Goal: Task Accomplishment & Management: Manage account settings

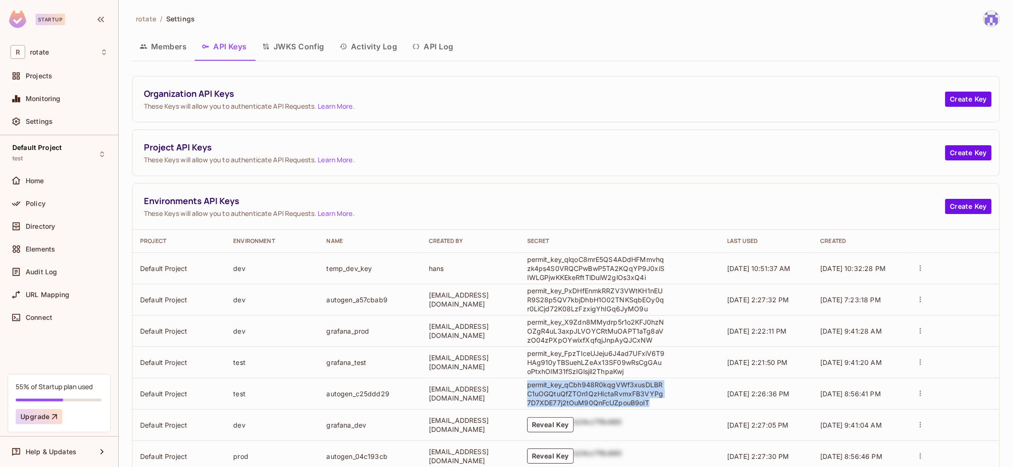
scroll to position [24, 0]
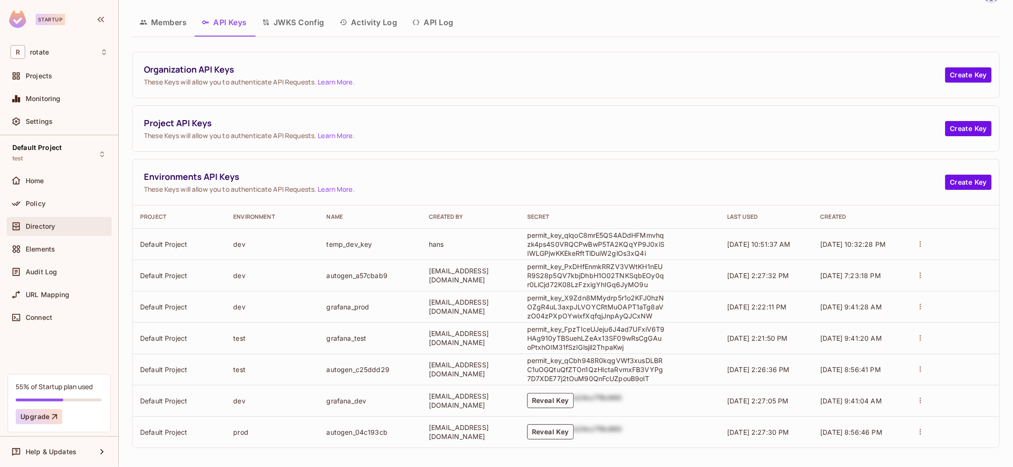
click at [83, 227] on div "Directory" at bounding box center [67, 227] width 82 height 8
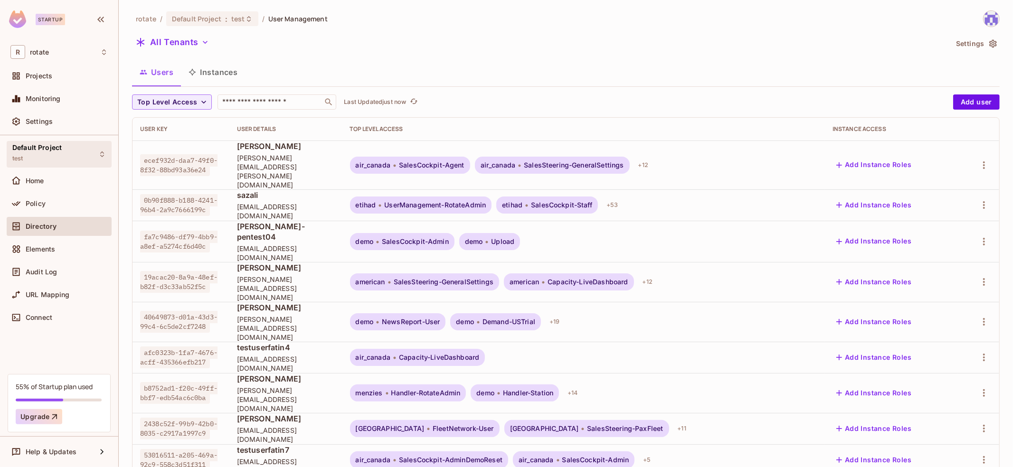
click at [69, 153] on div "Default Project test" at bounding box center [59, 154] width 105 height 26
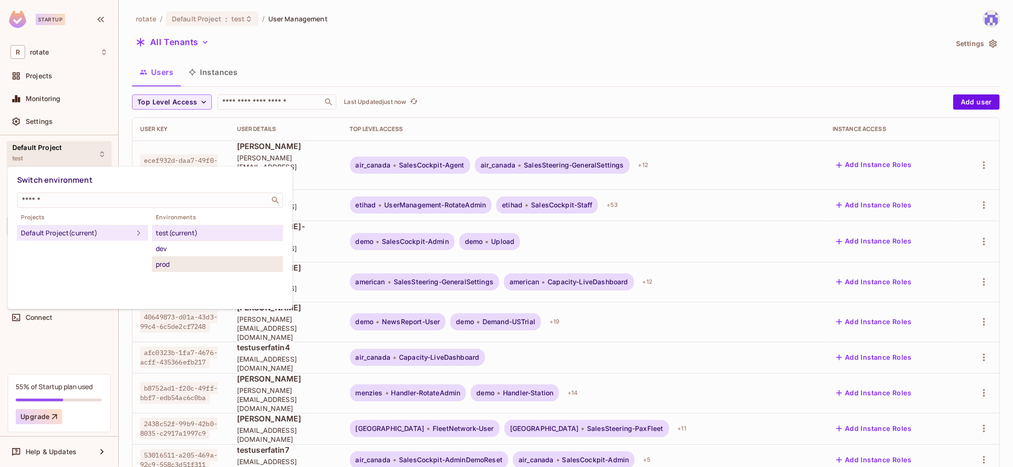
click at [196, 259] on div "prod" at bounding box center [217, 264] width 123 height 11
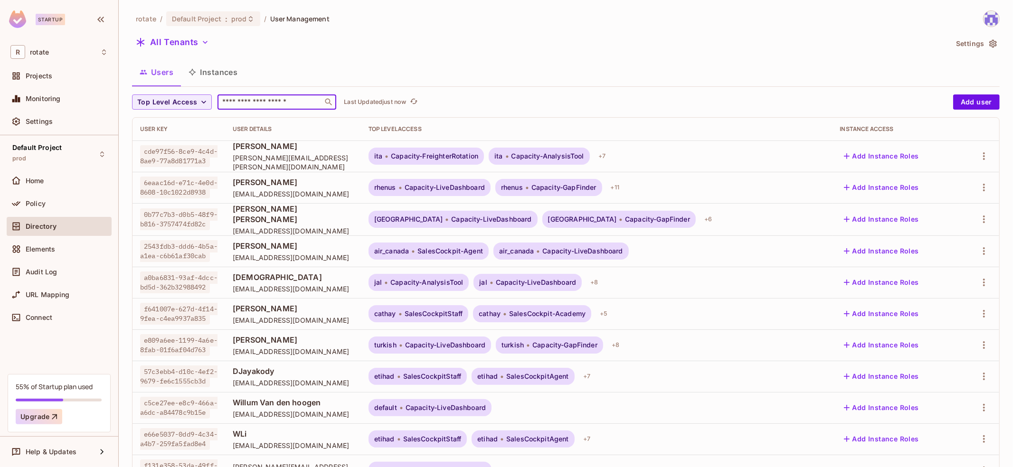
click at [233, 104] on input "text" at bounding box center [270, 101] width 100 height 9
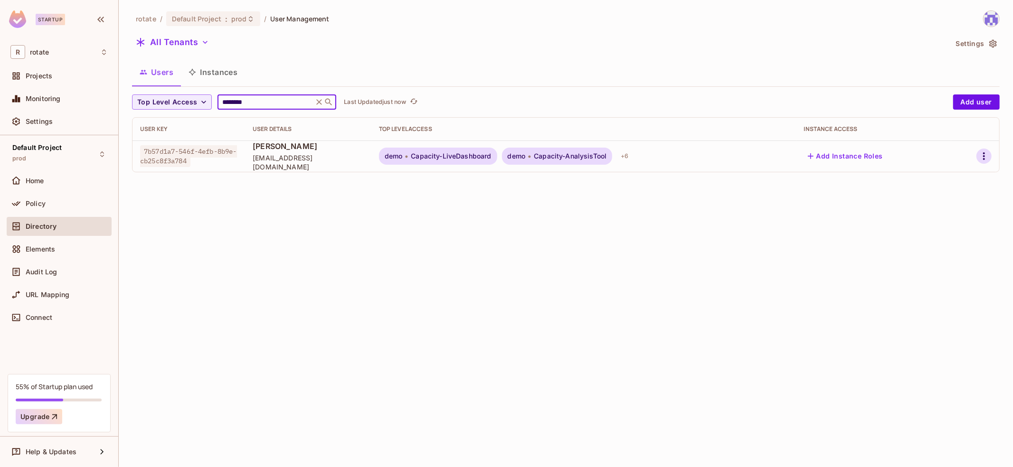
type input "********"
click at [986, 151] on icon "button" at bounding box center [983, 156] width 11 height 11
click at [955, 194] on div "Top Level Roles" at bounding box center [948, 198] width 51 height 9
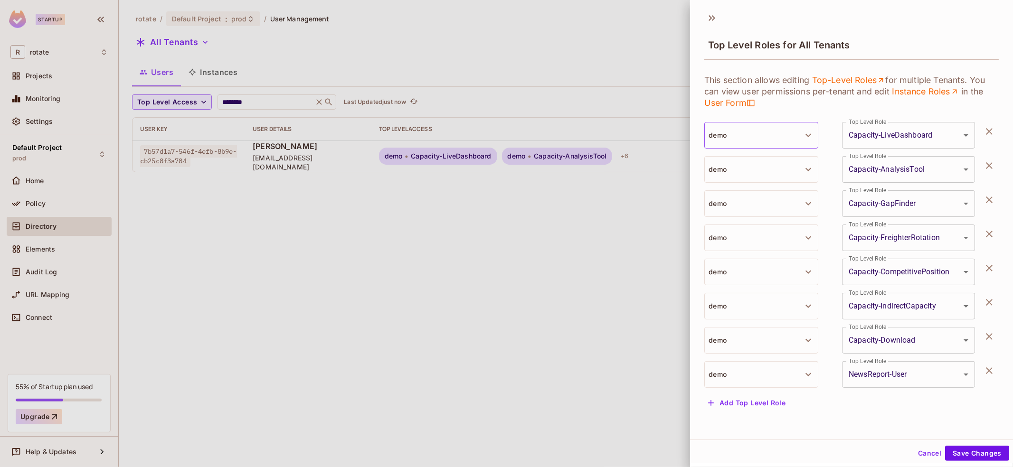
click at [799, 134] on button "demo" at bounding box center [761, 135] width 114 height 27
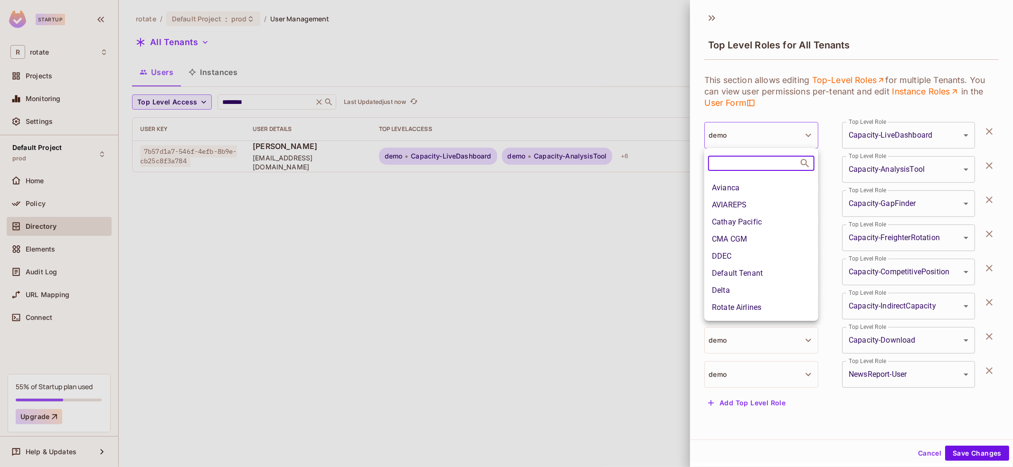
scroll to position [70, 0]
click at [777, 271] on li "Default Tenant" at bounding box center [761, 266] width 114 height 17
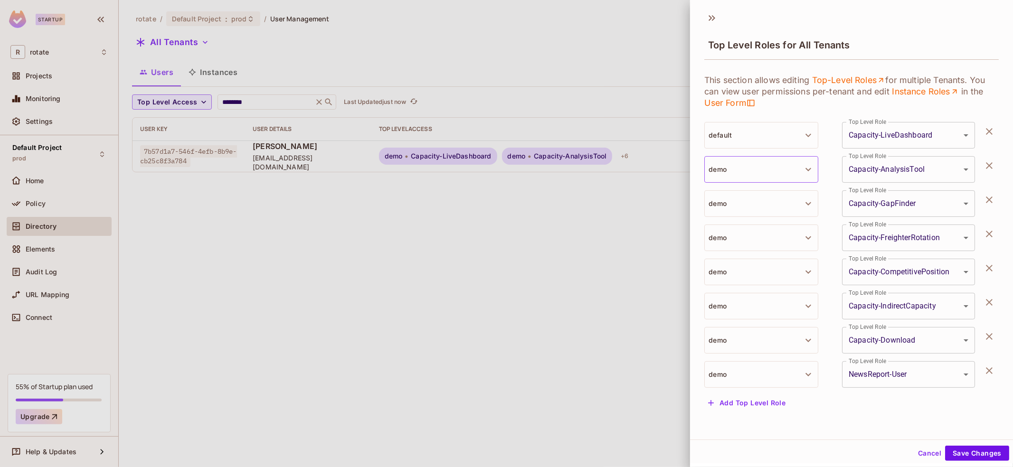
click at [779, 166] on button "demo" at bounding box center [761, 169] width 114 height 27
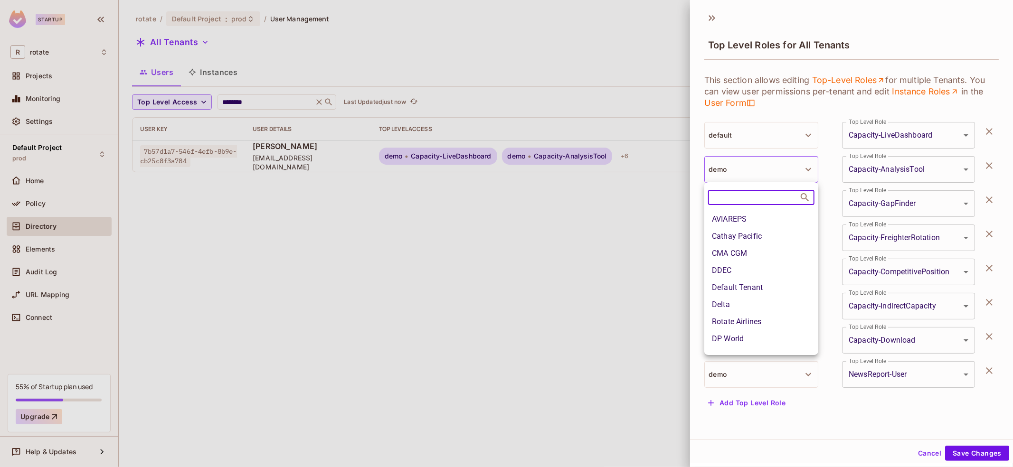
scroll to position [84, 0]
click at [766, 291] on li "Default Tenant" at bounding box center [761, 287] width 114 height 17
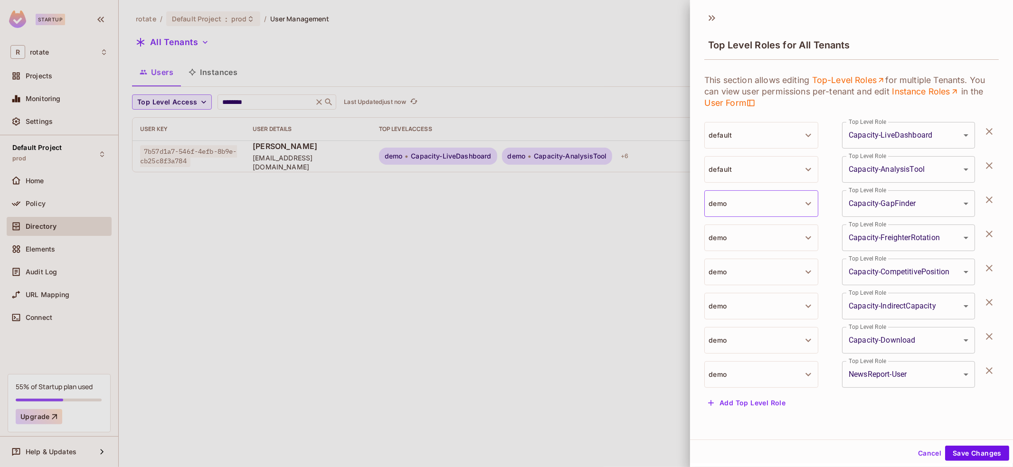
click at [790, 201] on button "demo" at bounding box center [761, 203] width 114 height 27
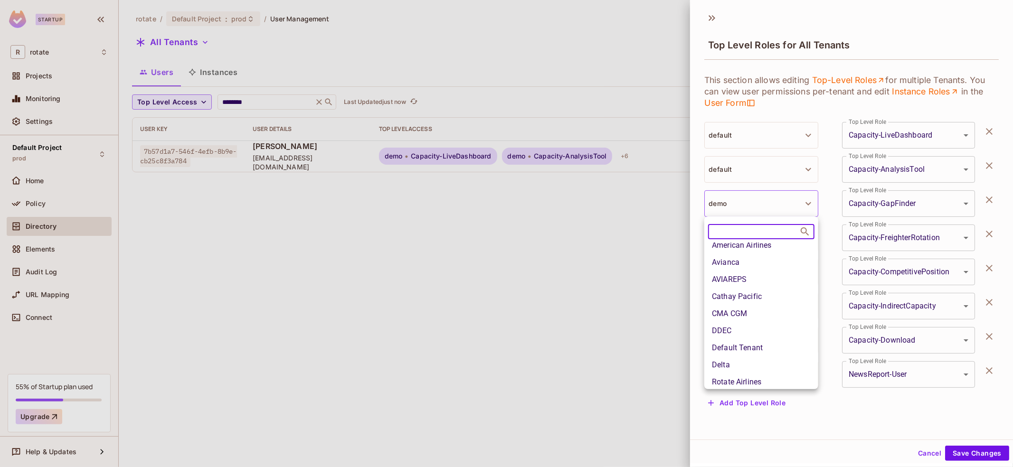
scroll to position [58, 0]
click at [752, 344] on li "Default Tenant" at bounding box center [761, 347] width 114 height 17
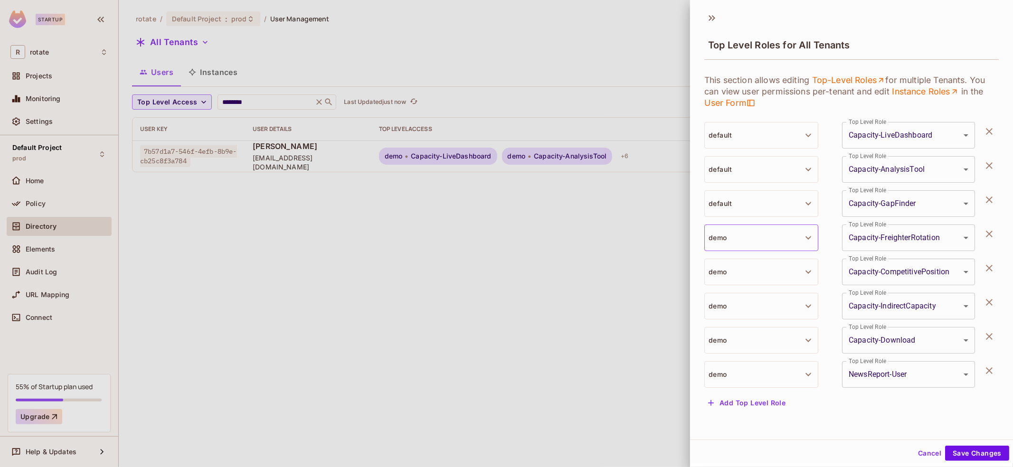
click at [766, 231] on button "demo" at bounding box center [761, 238] width 114 height 27
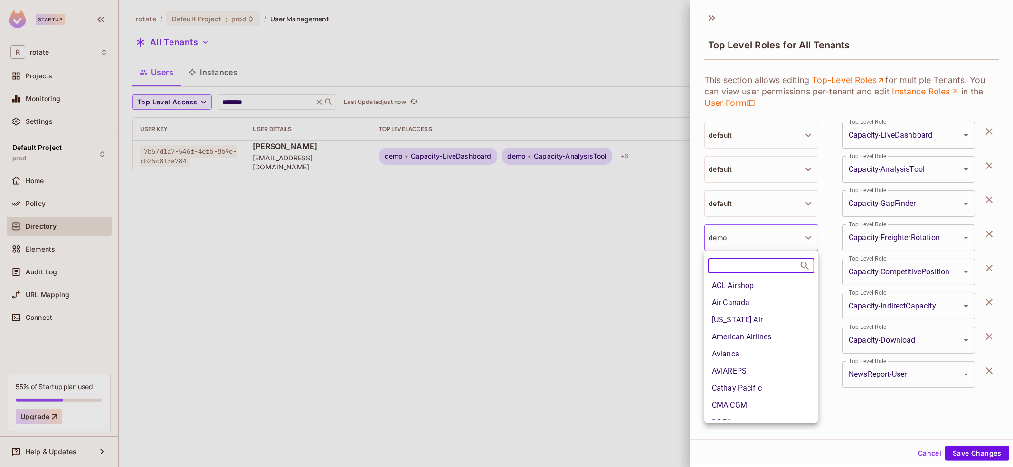
scroll to position [77, 0]
click at [771, 371] on li "Delta" at bounding box center [761, 379] width 114 height 17
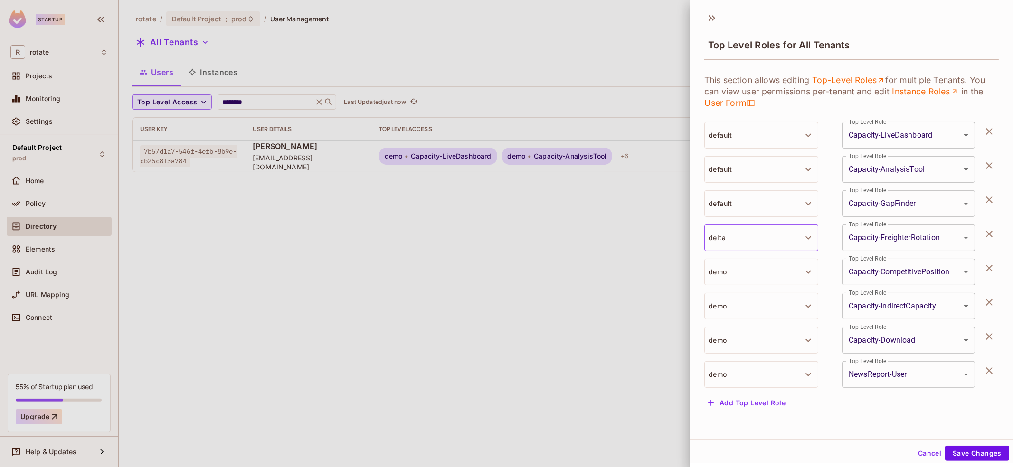
click at [788, 228] on button "delta" at bounding box center [761, 238] width 114 height 27
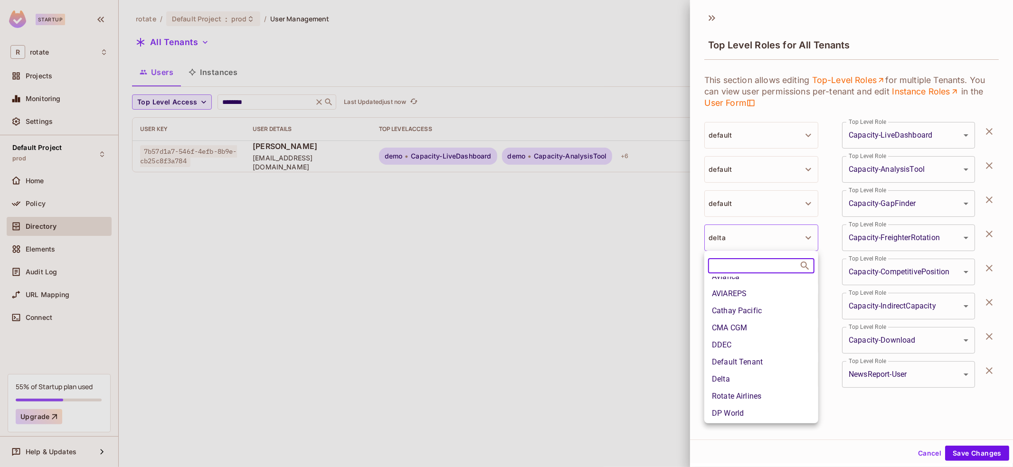
scroll to position [110, 0]
click at [780, 330] on li "Default Tenant" at bounding box center [761, 329] width 114 height 17
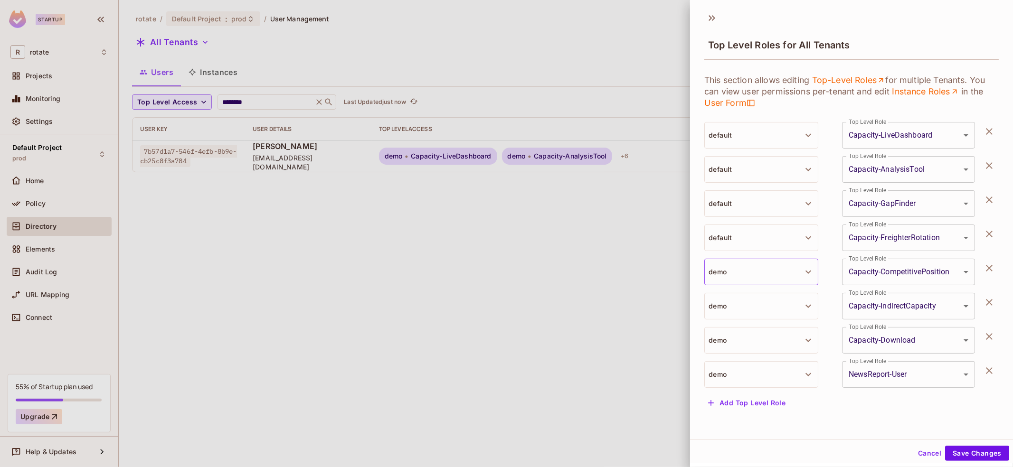
click at [788, 277] on button "demo" at bounding box center [761, 272] width 114 height 27
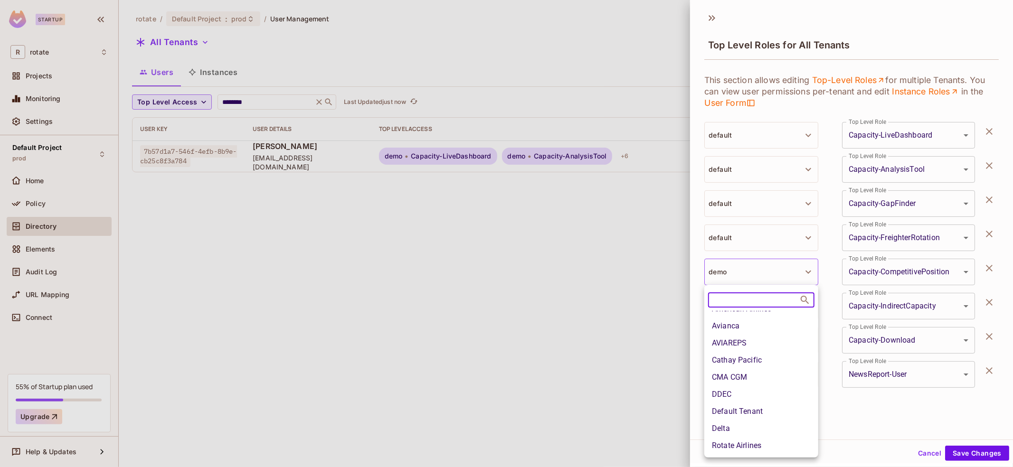
scroll to position [63, 0]
click at [777, 408] on li "Default Tenant" at bounding box center [761, 410] width 114 height 17
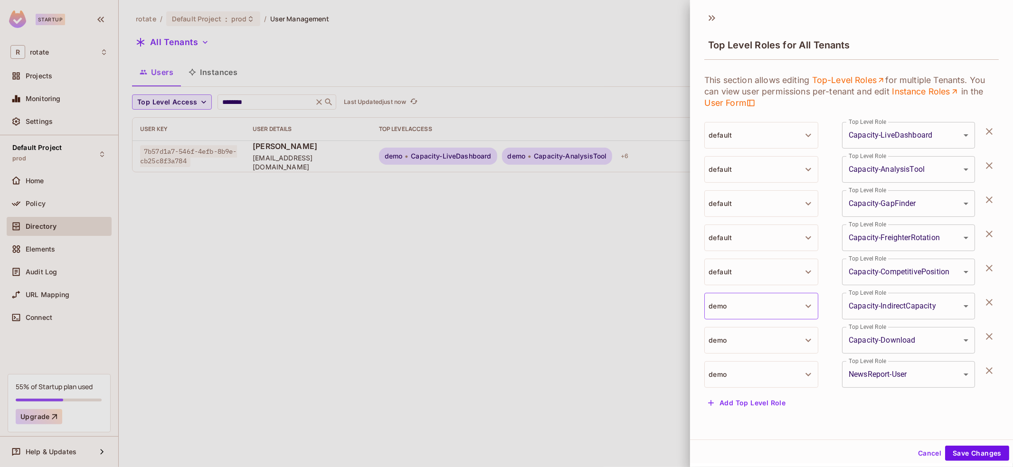
click at [806, 302] on icon "button" at bounding box center [808, 306] width 11 height 11
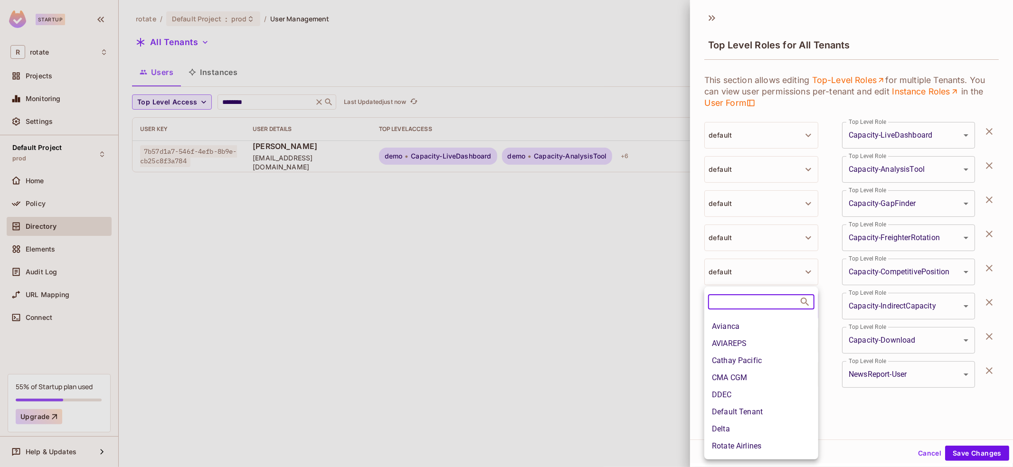
scroll to position [66, 0]
click at [769, 405] on li "Default Tenant" at bounding box center [761, 409] width 114 height 17
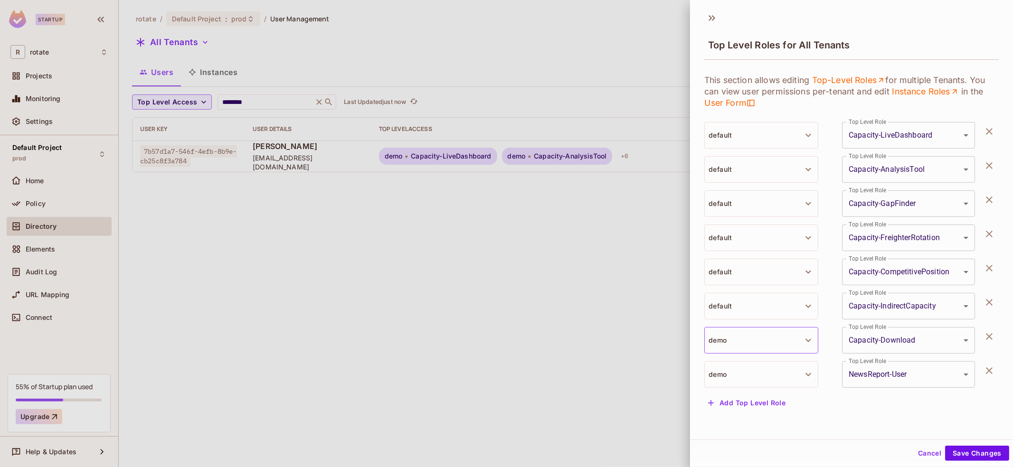
click at [783, 345] on button "demo" at bounding box center [761, 340] width 114 height 27
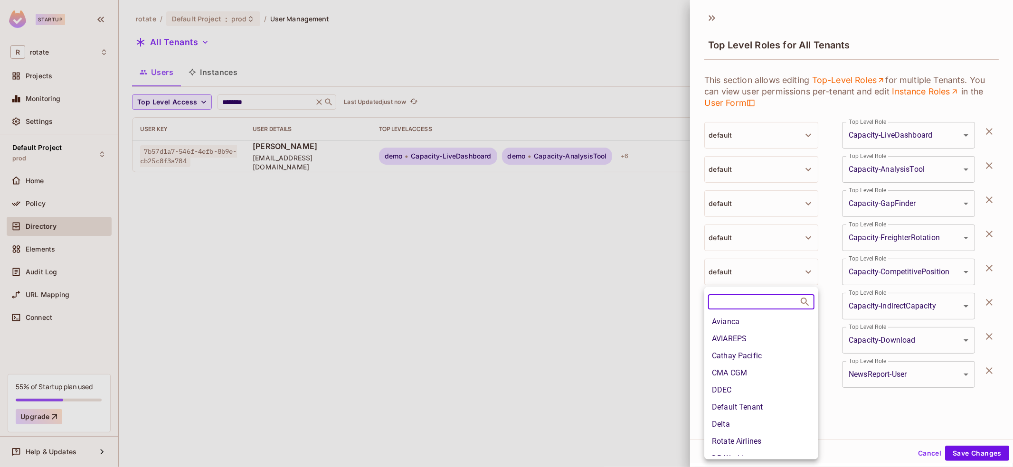
scroll to position [78, 0]
click at [766, 400] on li "Default Tenant" at bounding box center [761, 397] width 114 height 17
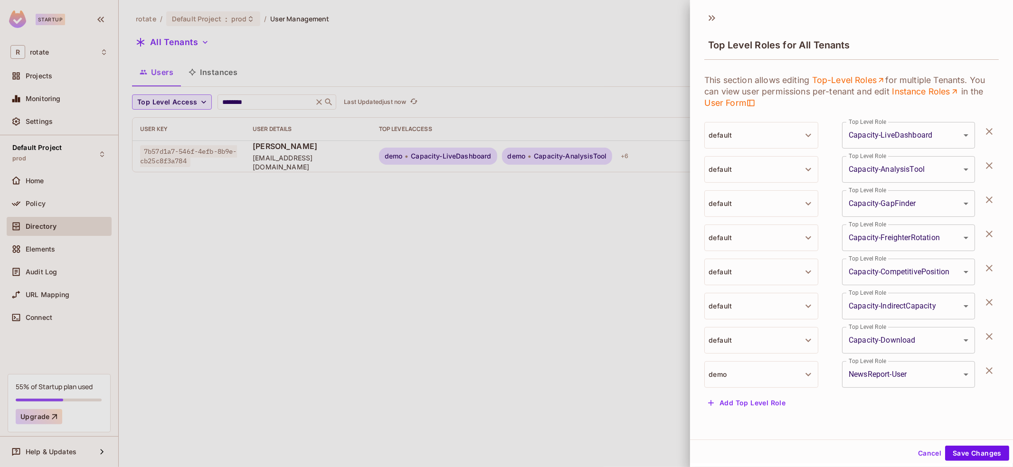
scroll to position [1, 0]
click at [791, 379] on button "demo" at bounding box center [761, 374] width 114 height 27
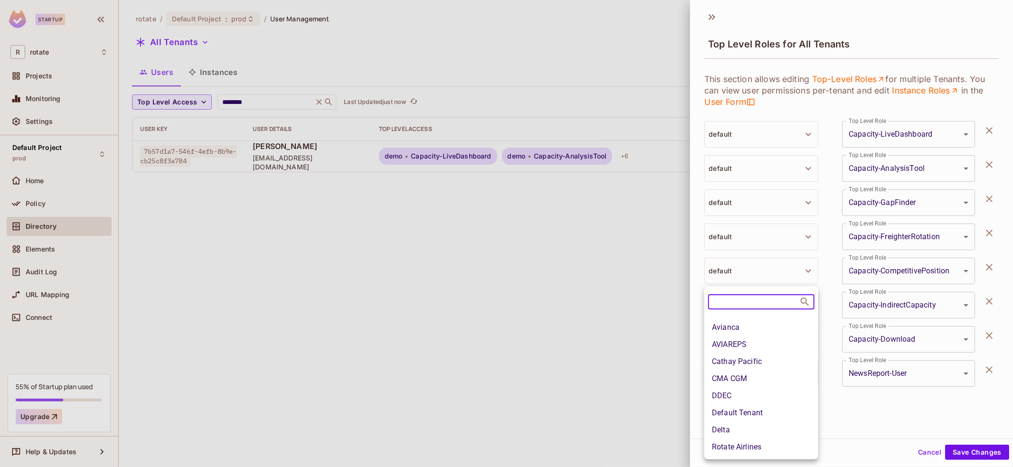
scroll to position [110, 0]
click at [767, 366] on li "Default Tenant" at bounding box center [761, 366] width 114 height 17
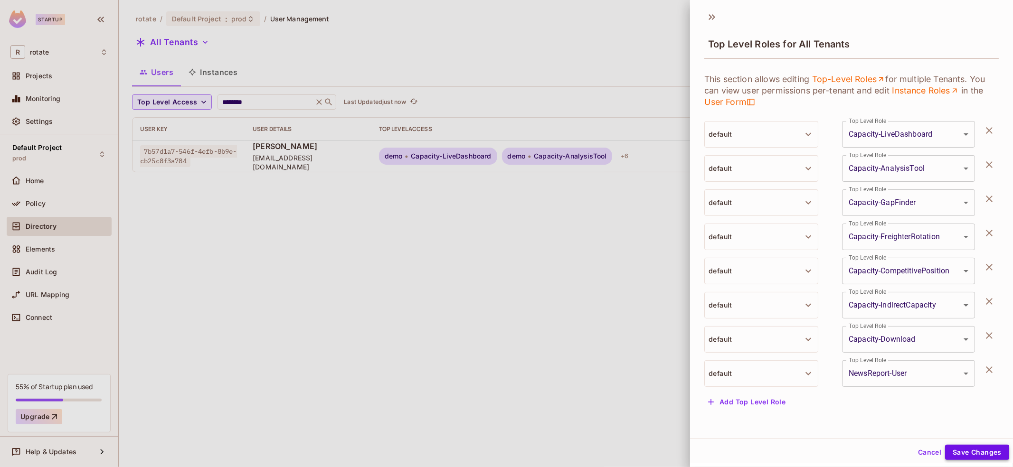
click at [985, 453] on button "Save Changes" at bounding box center [977, 452] width 64 height 15
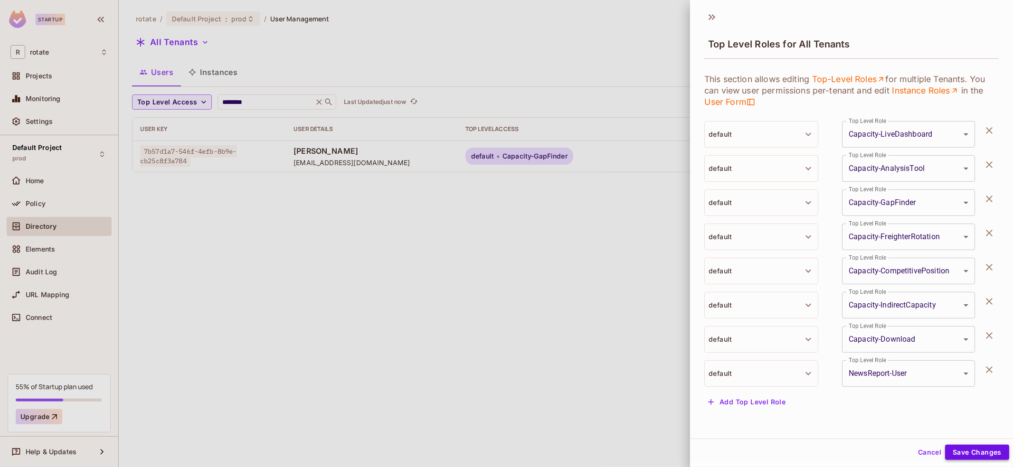
click at [985, 453] on button "Save Changes" at bounding box center [977, 452] width 64 height 15
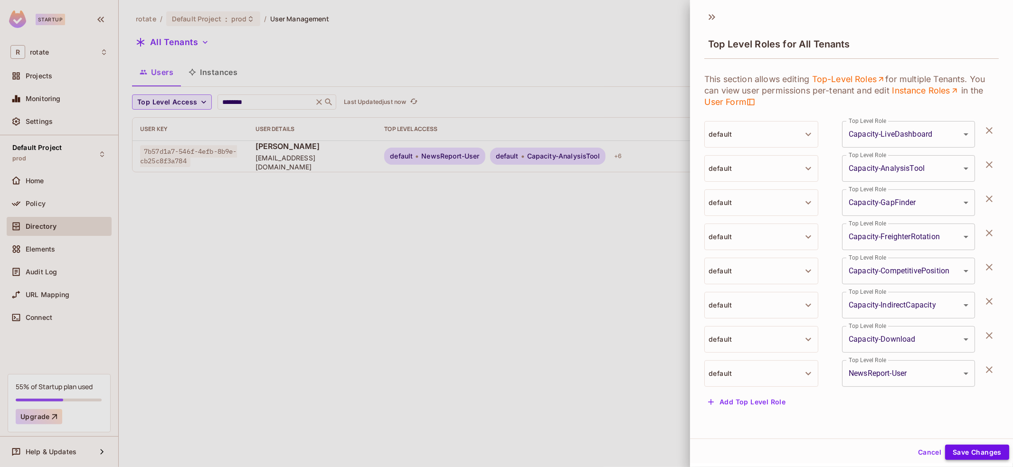
click at [985, 453] on button "Save Changes" at bounding box center [977, 452] width 64 height 15
click at [473, 301] on div at bounding box center [506, 233] width 1013 height 467
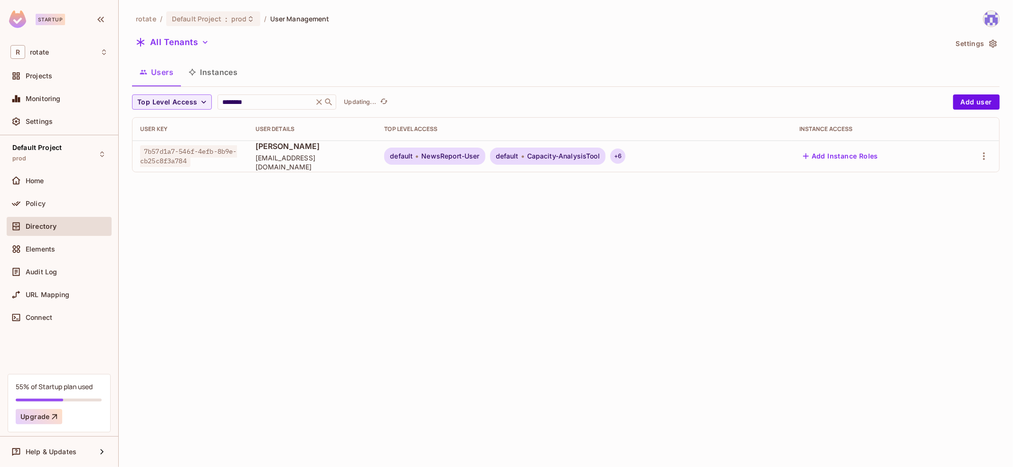
click at [612, 152] on div "+ 6" at bounding box center [617, 156] width 15 height 15
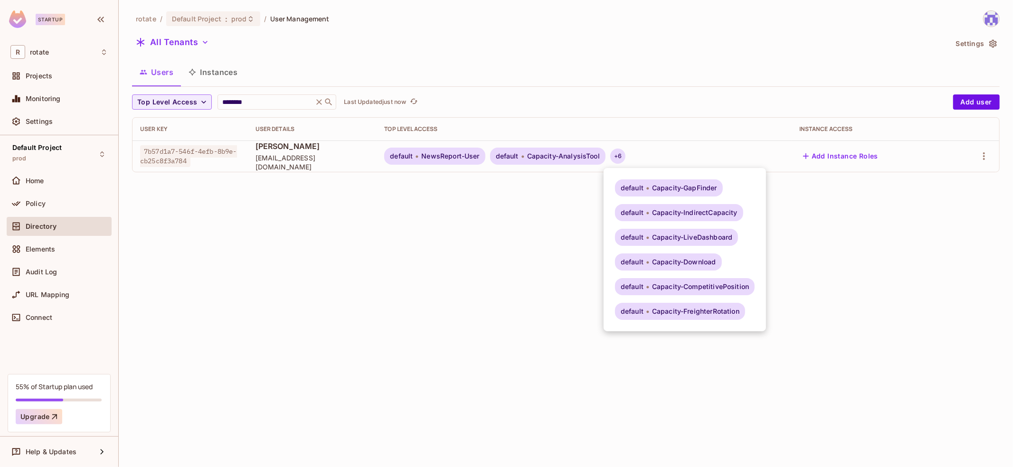
click at [496, 278] on div at bounding box center [506, 233] width 1013 height 467
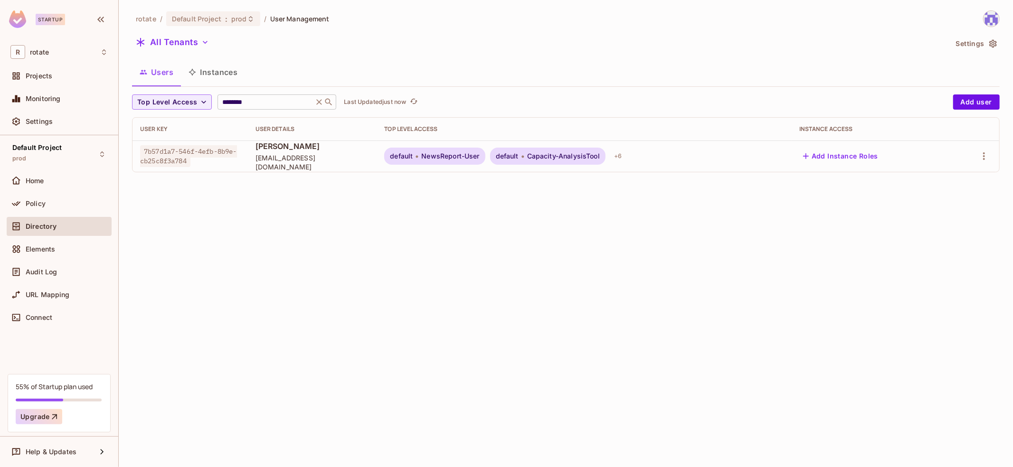
click at [271, 104] on input "********" at bounding box center [265, 101] width 90 height 9
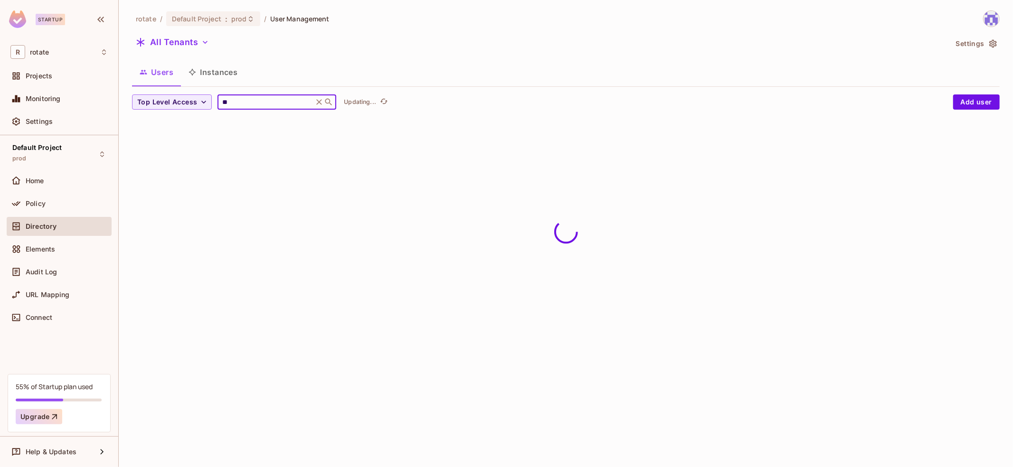
type input "*"
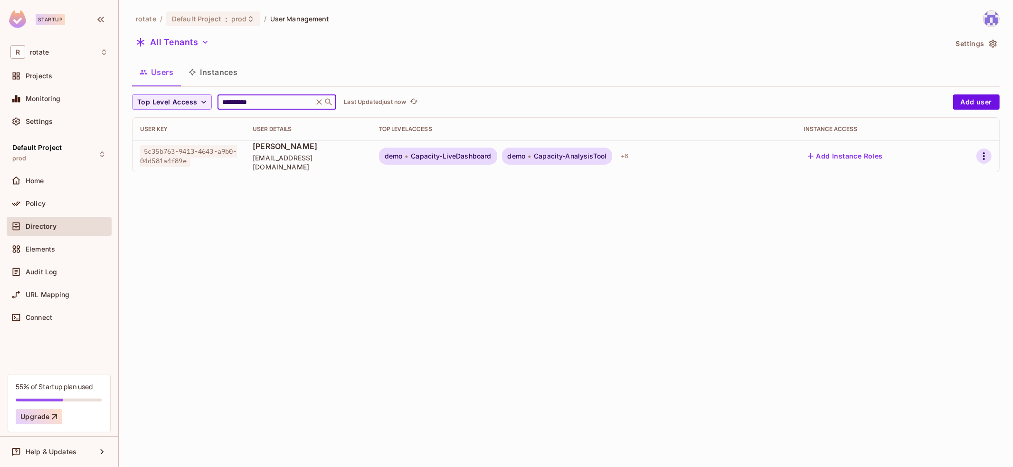
type input "**********"
click at [980, 154] on icon "button" at bounding box center [983, 156] width 11 height 11
click at [936, 204] on span "Top Level Roles" at bounding box center [948, 198] width 57 height 15
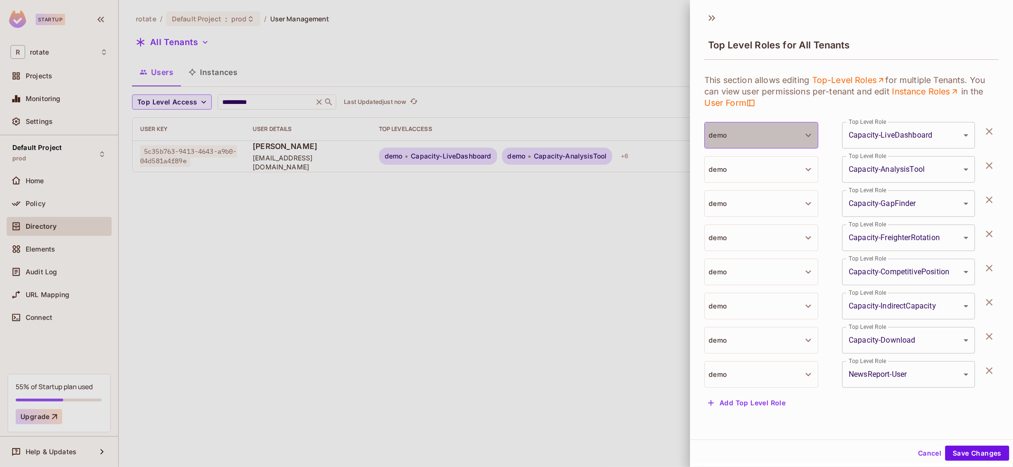
click at [767, 123] on button "demo" at bounding box center [761, 135] width 114 height 27
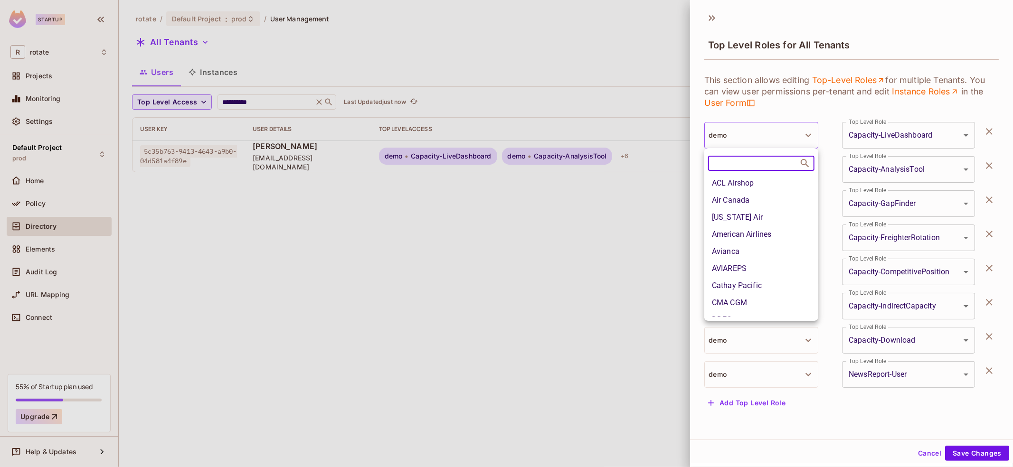
scroll to position [55, 0]
click at [732, 288] on li "Default Tenant" at bounding box center [761, 282] width 114 height 17
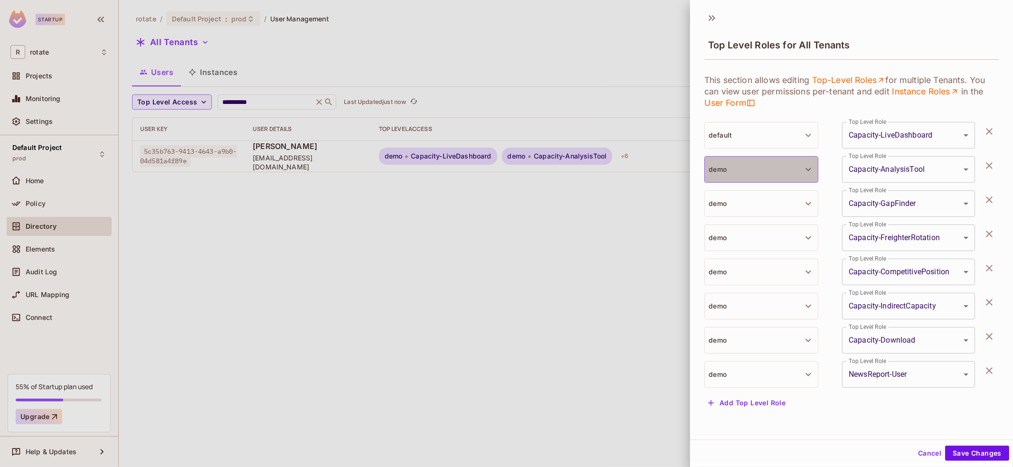
click at [759, 165] on button "demo" at bounding box center [761, 169] width 114 height 27
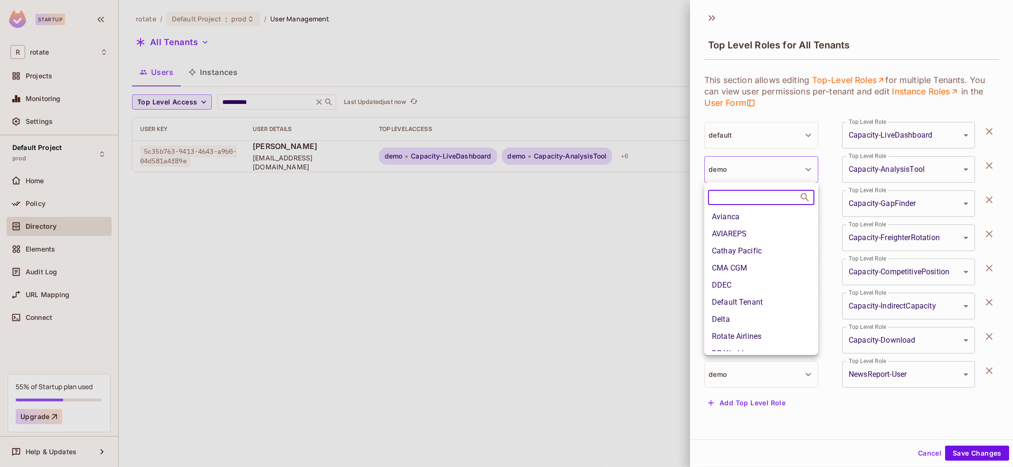
scroll to position [76, 0]
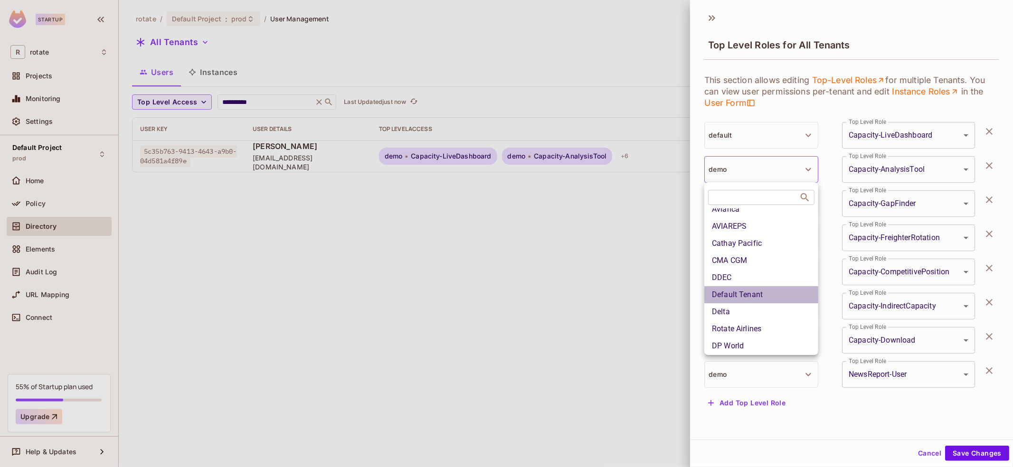
click at [779, 295] on li "Default Tenant" at bounding box center [761, 294] width 114 height 17
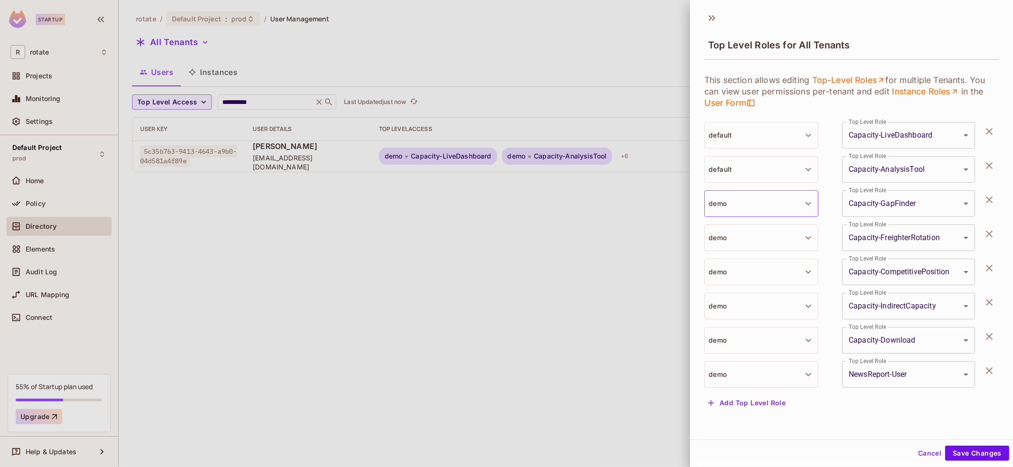
click at [769, 203] on button "demo" at bounding box center [761, 203] width 114 height 27
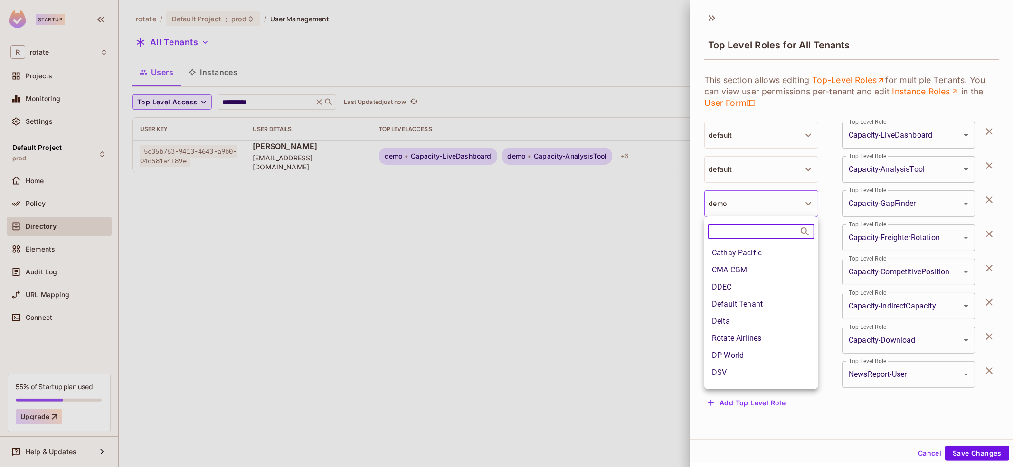
scroll to position [103, 0]
click at [770, 301] on li "Default Tenant" at bounding box center [761, 302] width 114 height 17
click at [787, 247] on button "demo" at bounding box center [761, 238] width 114 height 27
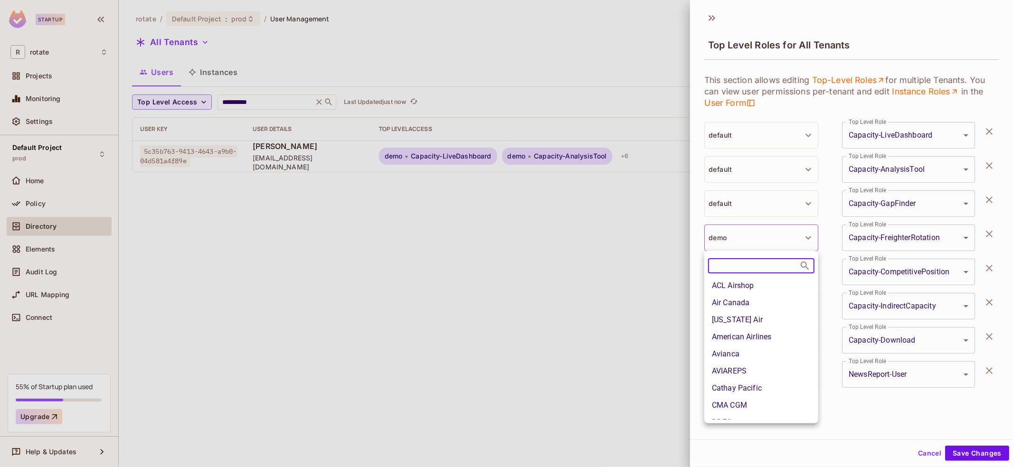
scroll to position [105, 0]
click at [761, 341] on li "Default Tenant" at bounding box center [761, 334] width 114 height 17
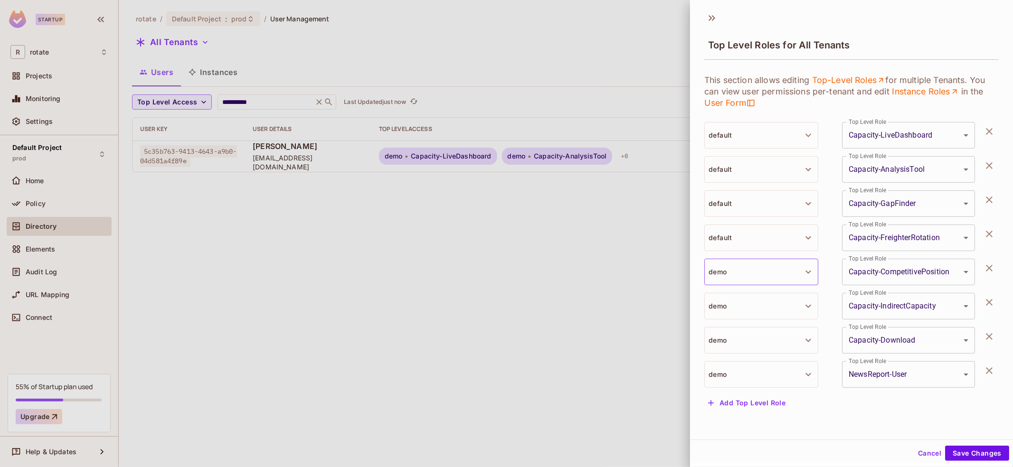
click at [787, 269] on button "demo" at bounding box center [761, 272] width 114 height 27
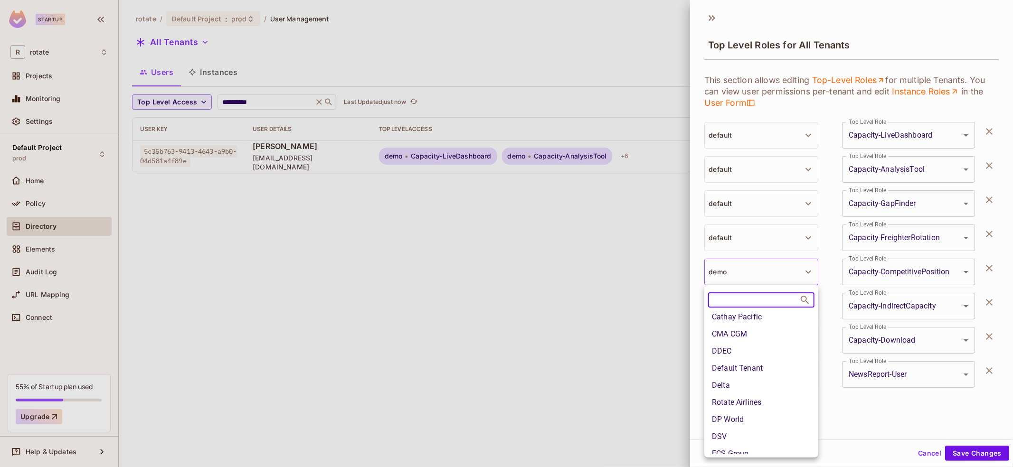
scroll to position [106, 0]
click at [792, 367] on li "Default Tenant" at bounding box center [761, 368] width 114 height 17
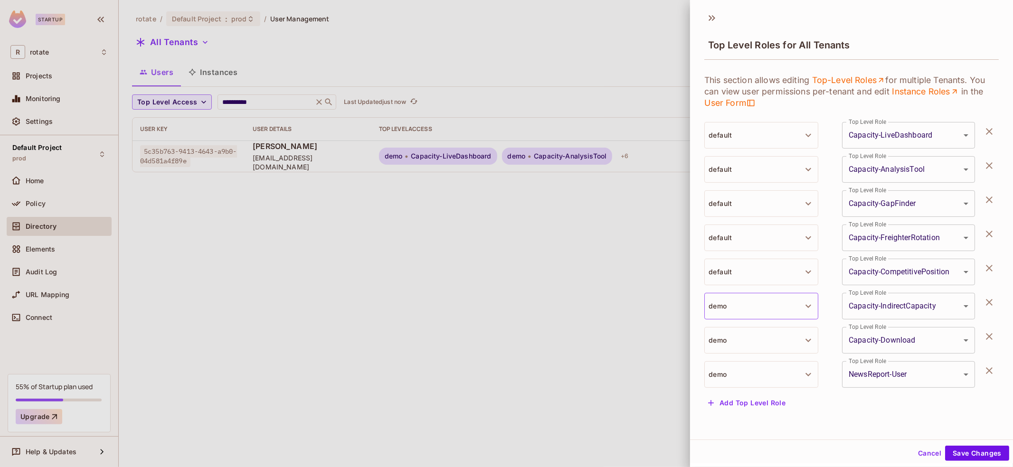
click at [766, 304] on button "demo" at bounding box center [761, 306] width 114 height 27
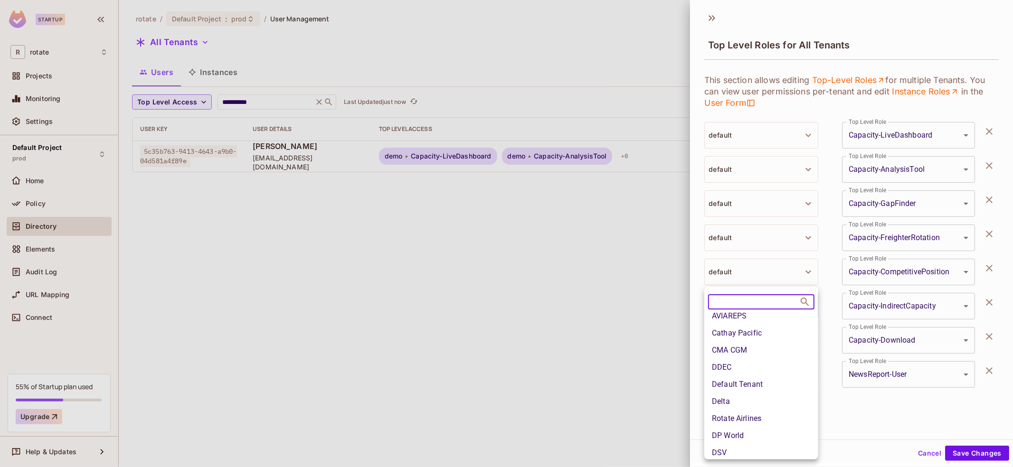
scroll to position [92, 0]
click at [772, 389] on li "Default Tenant" at bounding box center [761, 384] width 114 height 17
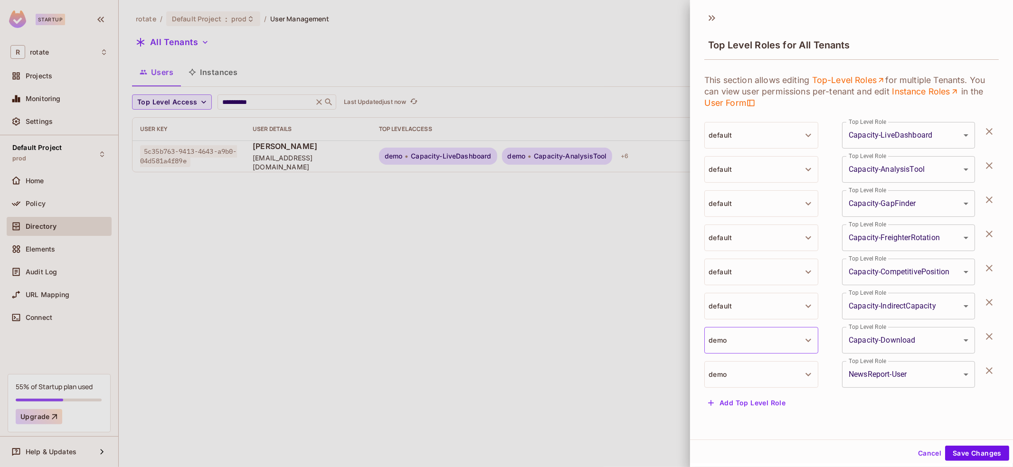
click at [787, 346] on button "demo" at bounding box center [761, 340] width 114 height 27
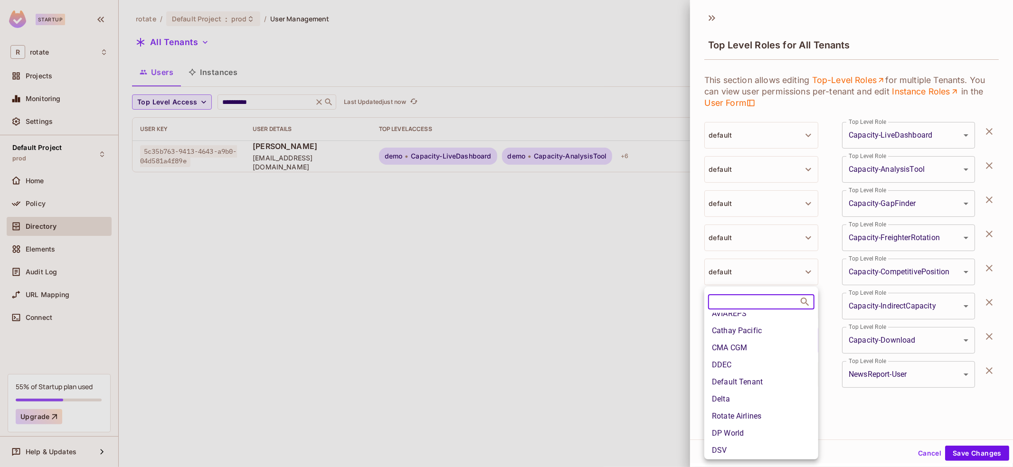
scroll to position [115, 0]
click at [765, 367] on li "Default Tenant" at bounding box center [761, 360] width 114 height 17
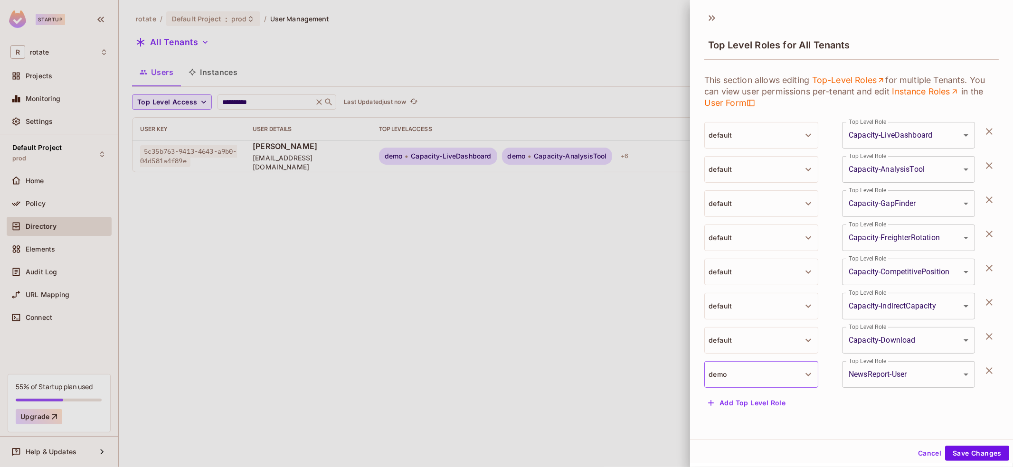
click at [784, 383] on button "demo" at bounding box center [761, 374] width 114 height 27
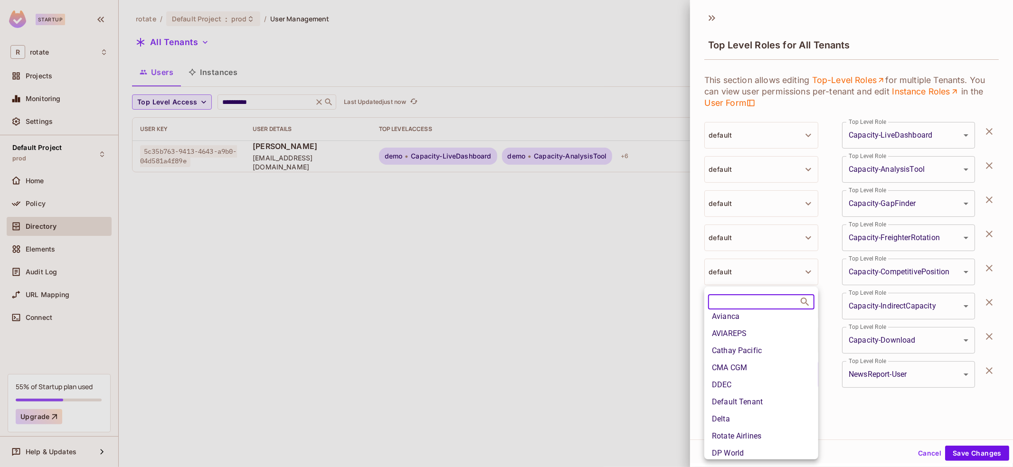
scroll to position [91, 0]
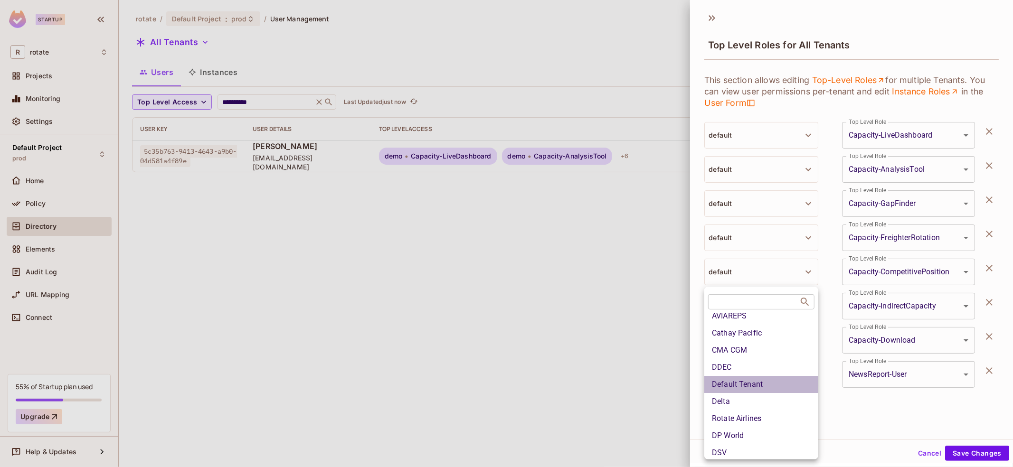
click at [784, 383] on li "Default Tenant" at bounding box center [761, 384] width 114 height 17
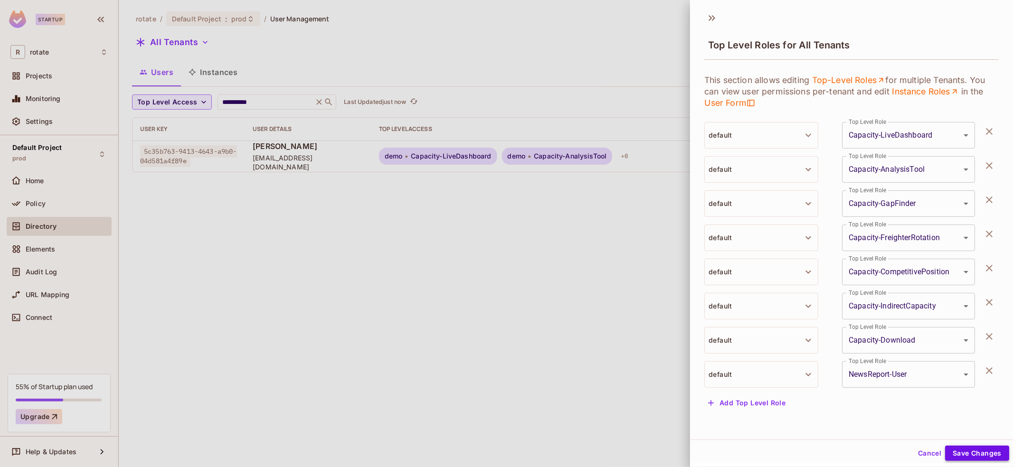
click at [968, 454] on button "Save Changes" at bounding box center [977, 453] width 64 height 15
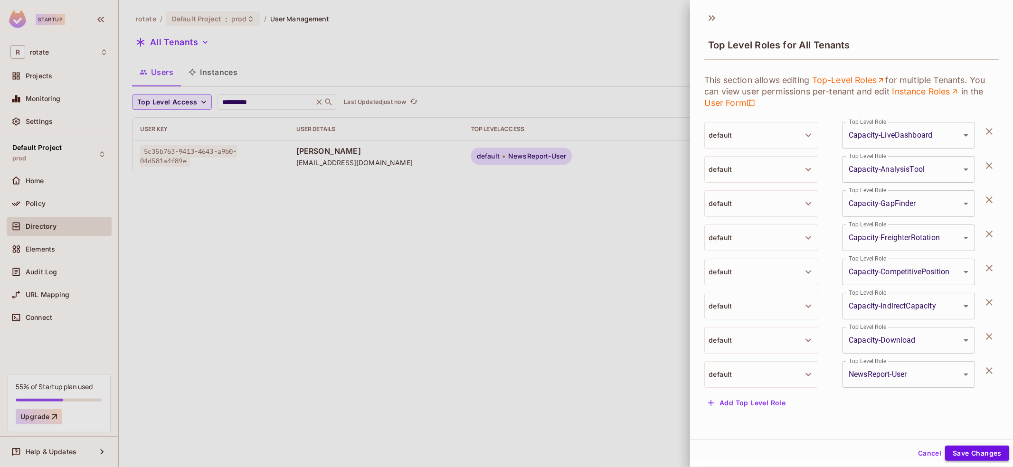
click at [968, 454] on button "Save Changes" at bounding box center [977, 453] width 64 height 15
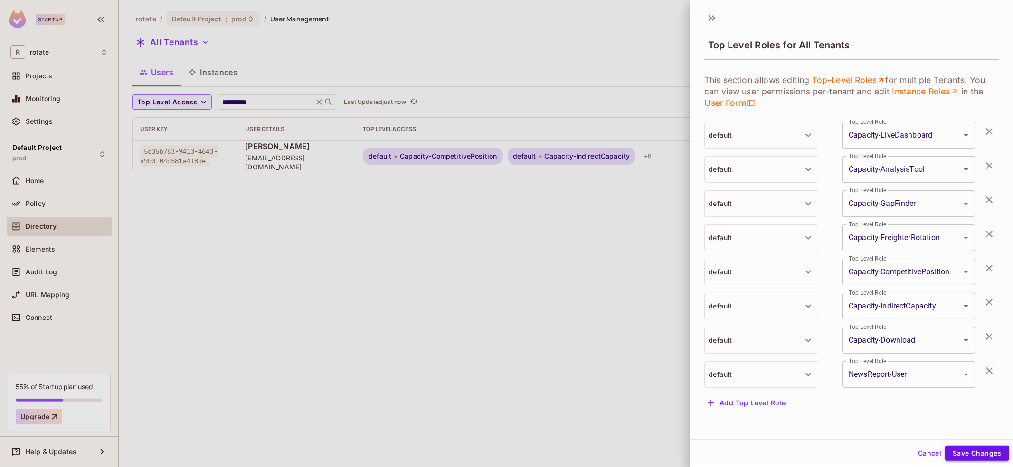
click at [968, 454] on button "Save Changes" at bounding box center [977, 453] width 64 height 15
click at [607, 355] on div at bounding box center [506, 233] width 1013 height 467
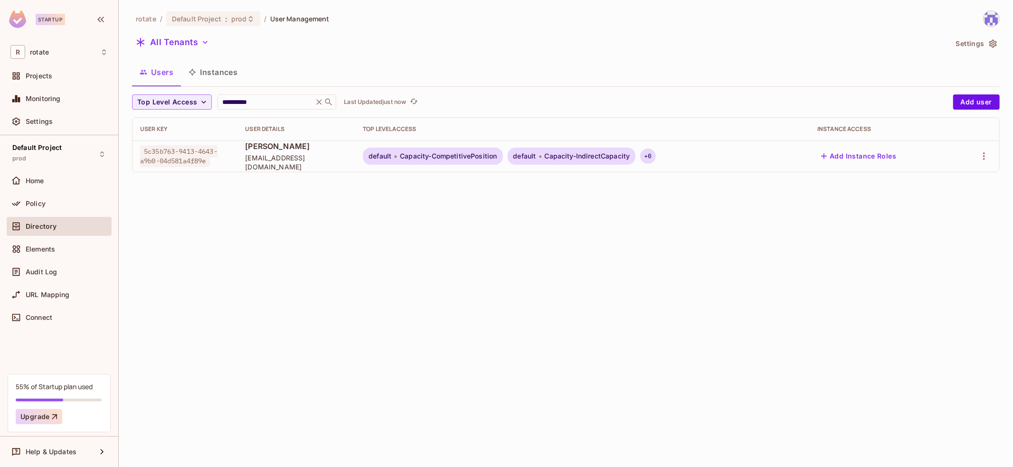
click at [654, 161] on div "+ 6" at bounding box center [647, 156] width 15 height 15
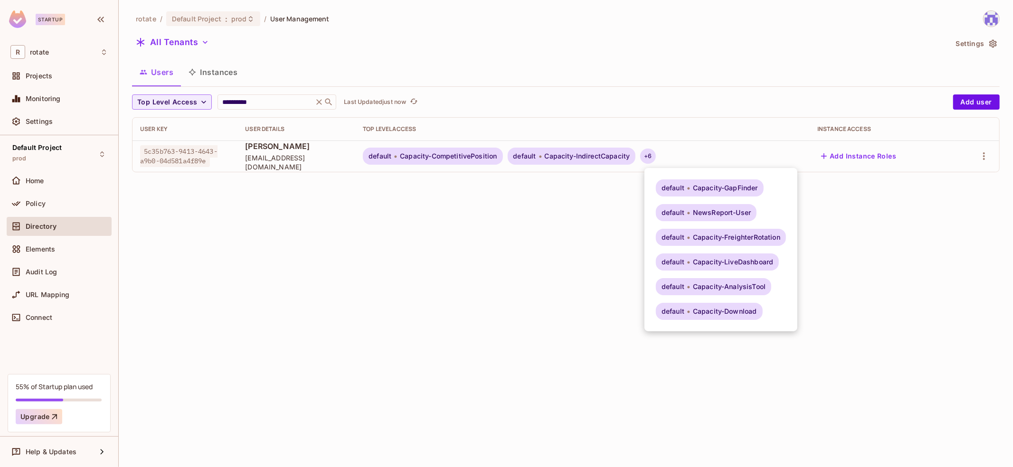
click at [392, 280] on div at bounding box center [506, 233] width 1013 height 467
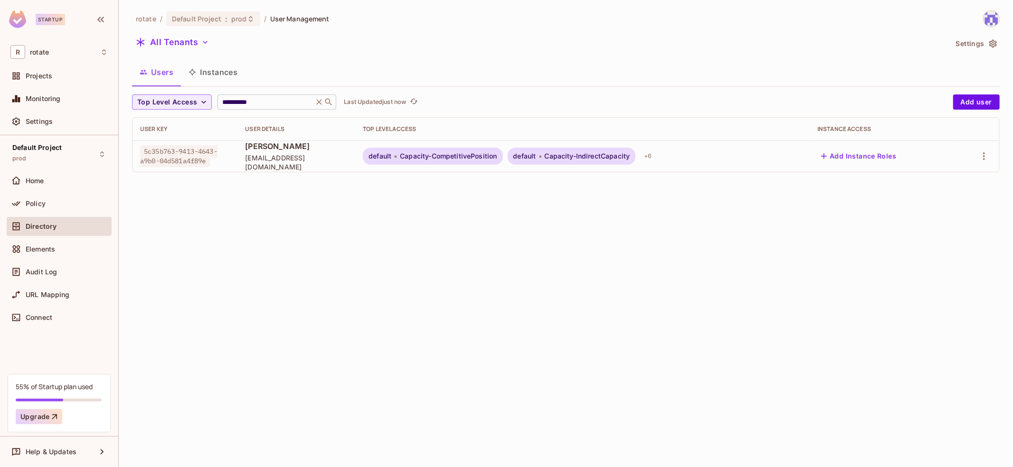
click at [277, 104] on input "**********" at bounding box center [265, 101] width 90 height 9
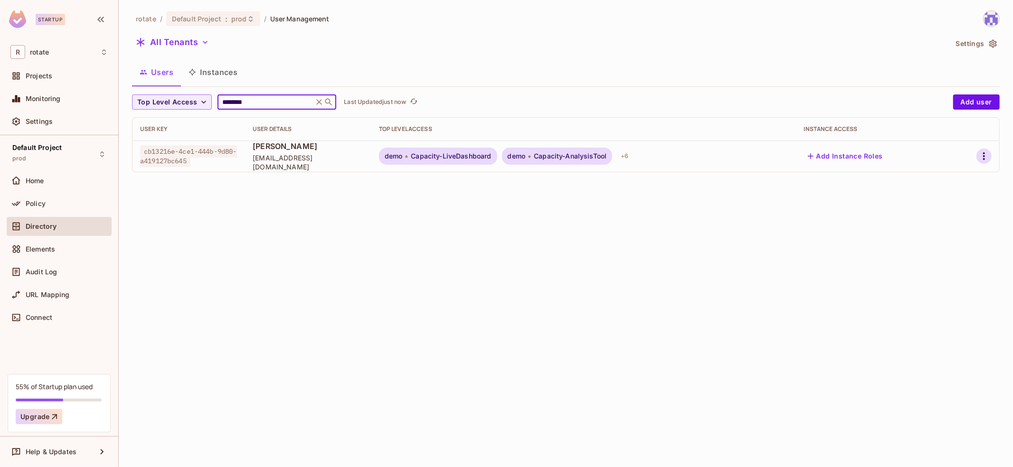
type input "********"
click at [986, 151] on icon "button" at bounding box center [983, 156] width 11 height 11
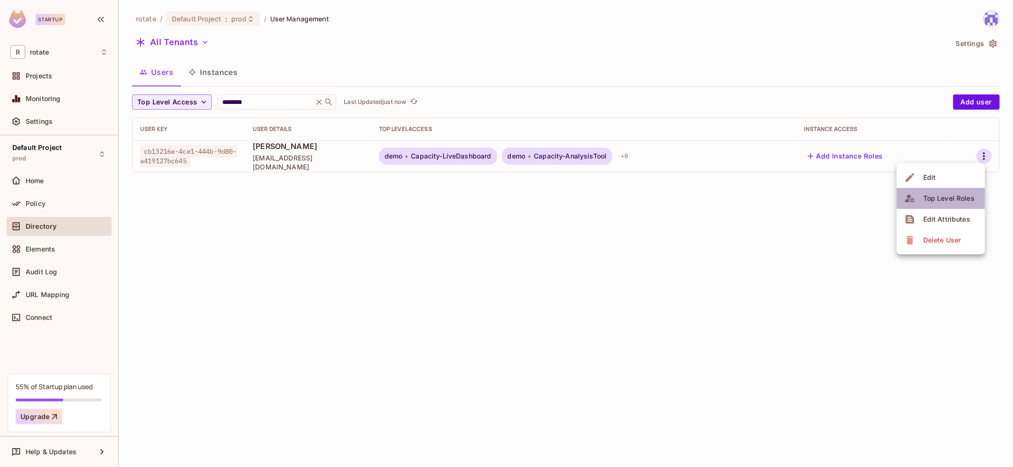
click at [955, 195] on div "Top Level Roles" at bounding box center [948, 198] width 51 height 9
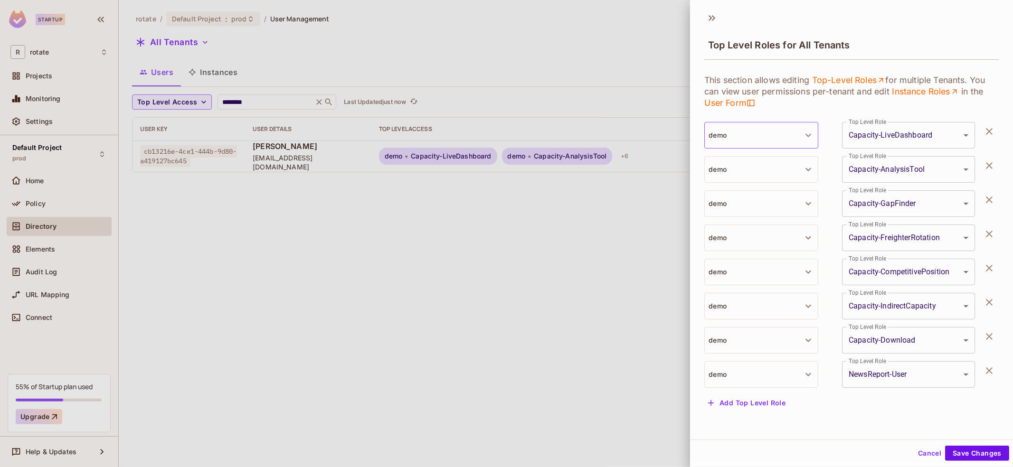
click at [786, 130] on button "demo" at bounding box center [761, 135] width 114 height 27
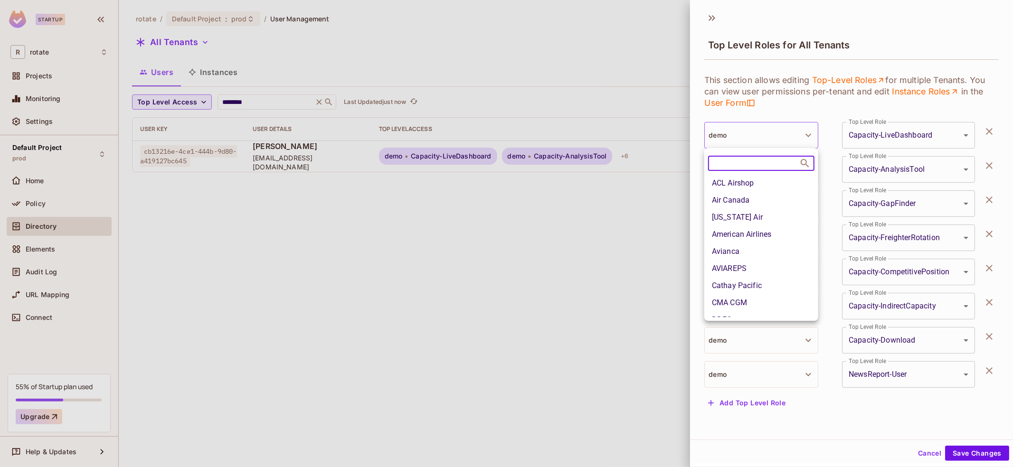
scroll to position [55, 0]
click at [750, 276] on li "Default Tenant" at bounding box center [761, 282] width 114 height 17
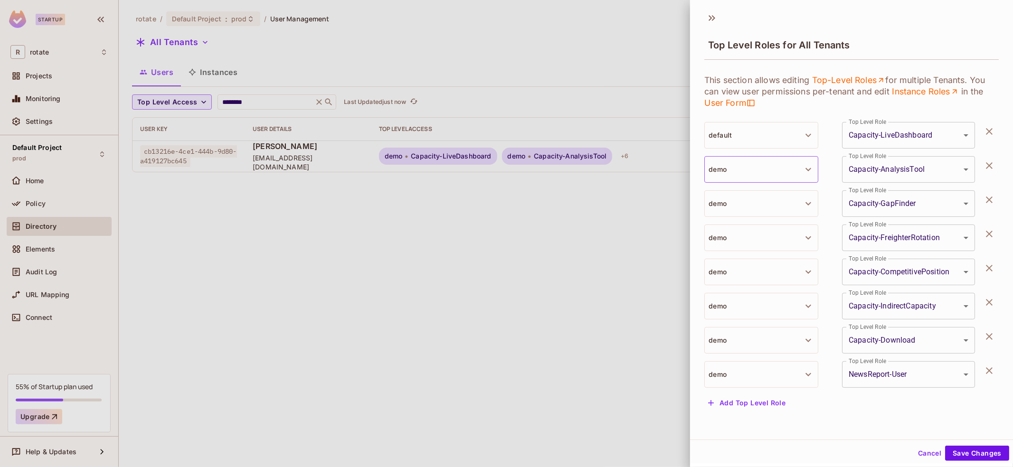
click at [739, 180] on button "demo" at bounding box center [761, 169] width 114 height 27
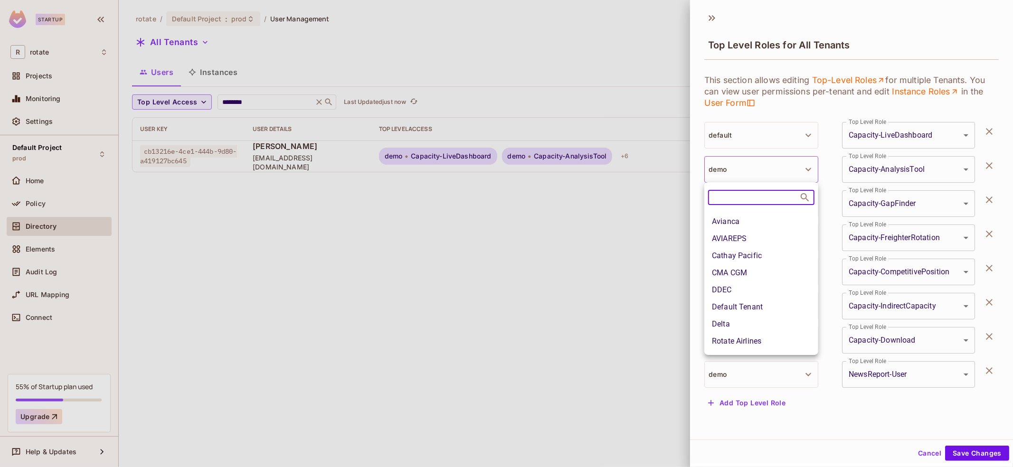
scroll to position [82, 0]
click at [768, 300] on li "Delta" at bounding box center [761, 306] width 114 height 17
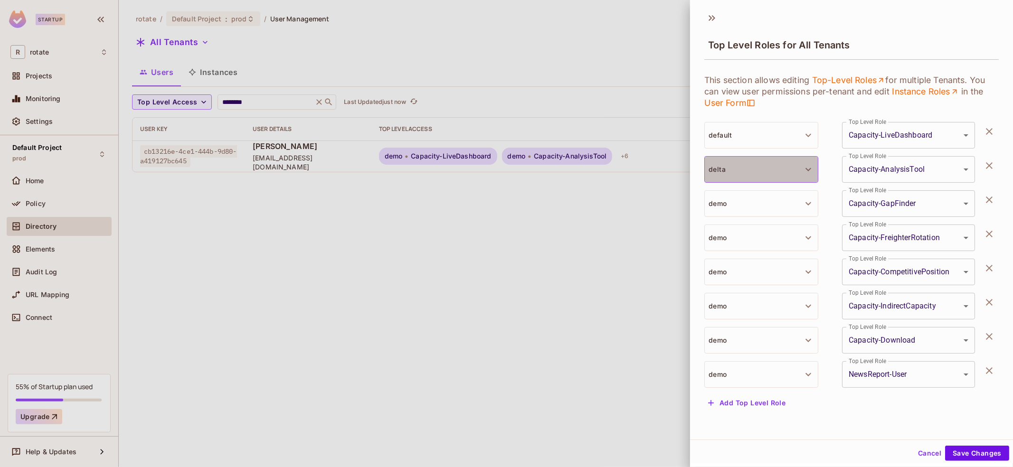
click at [791, 167] on button "delta" at bounding box center [761, 169] width 114 height 27
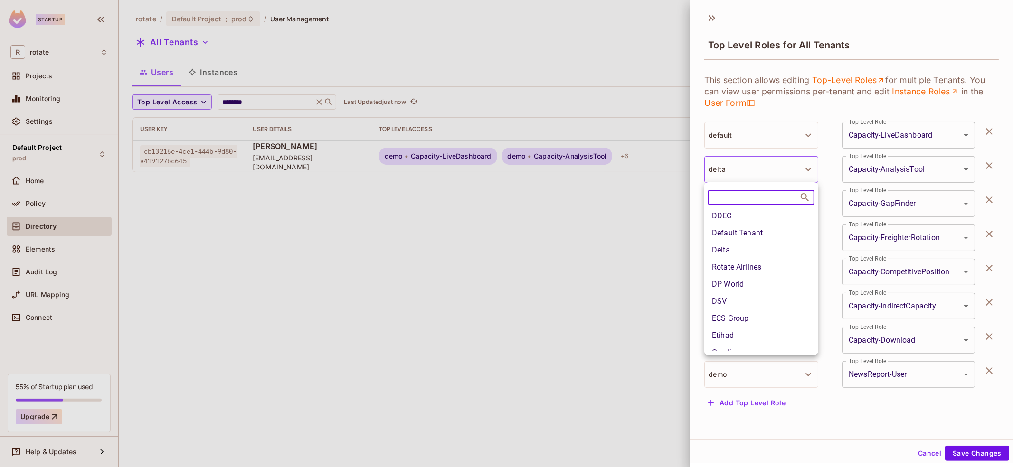
scroll to position [135, 0]
click at [766, 243] on li "Default Tenant" at bounding box center [761, 236] width 114 height 17
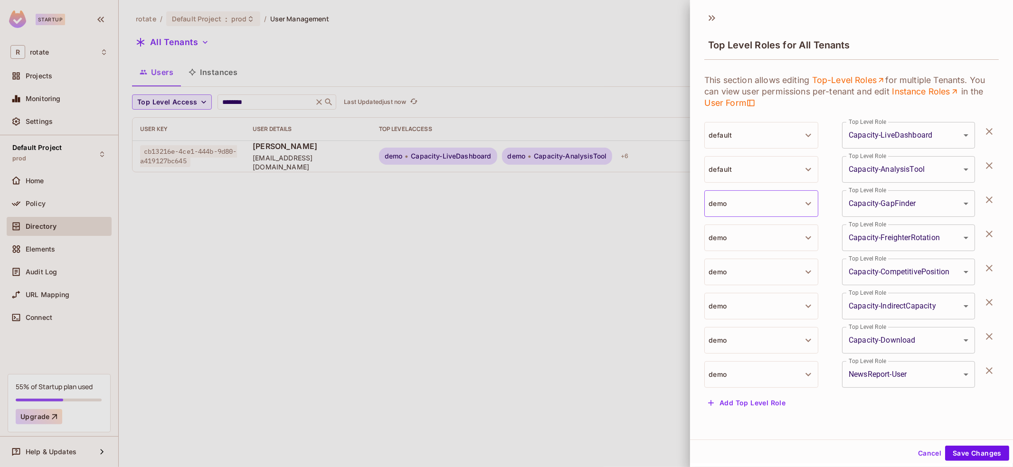
click at [783, 197] on button "demo" at bounding box center [761, 203] width 114 height 27
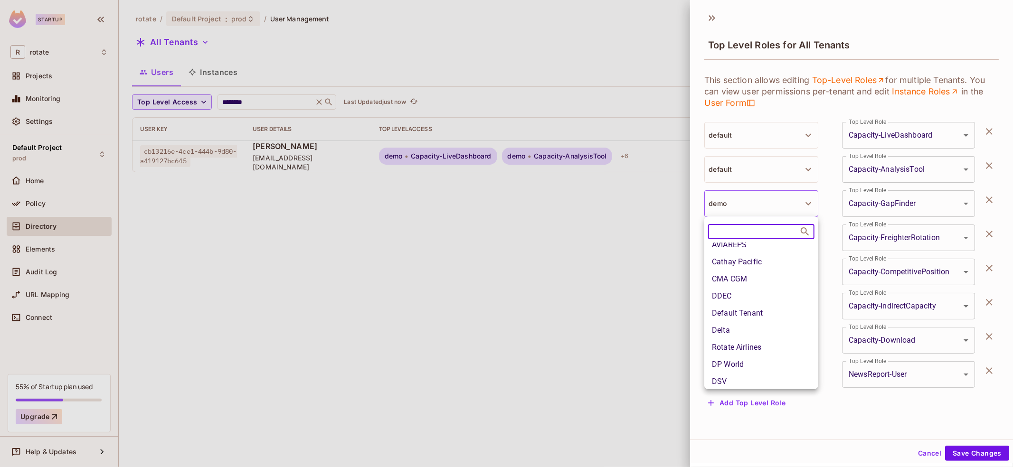
scroll to position [93, 0]
click at [775, 312] on li "Default Tenant" at bounding box center [761, 312] width 114 height 17
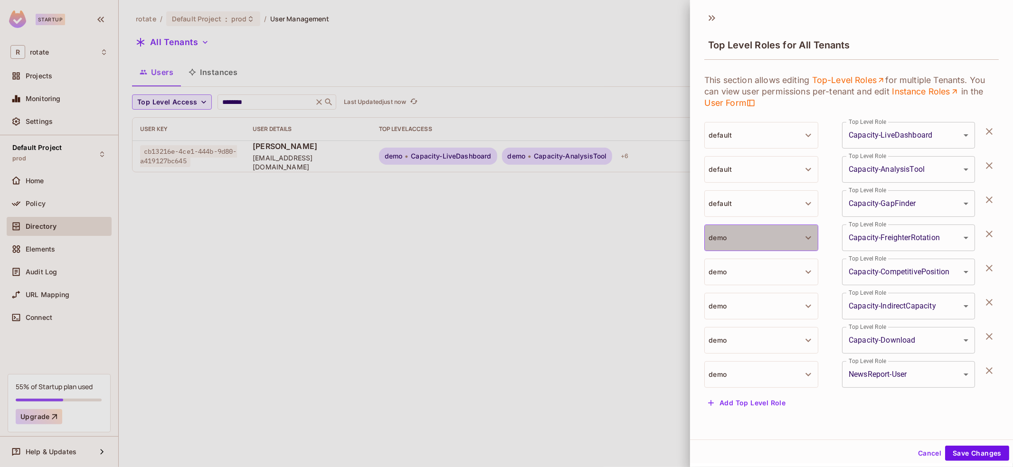
click at [784, 244] on button "demo" at bounding box center [761, 238] width 114 height 27
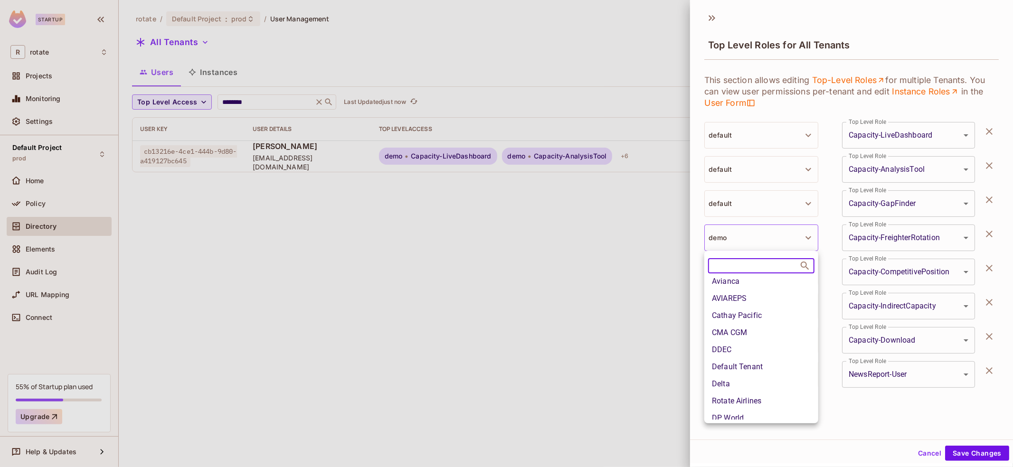
scroll to position [73, 0]
click at [774, 364] on li "Default Tenant" at bounding box center [761, 366] width 114 height 17
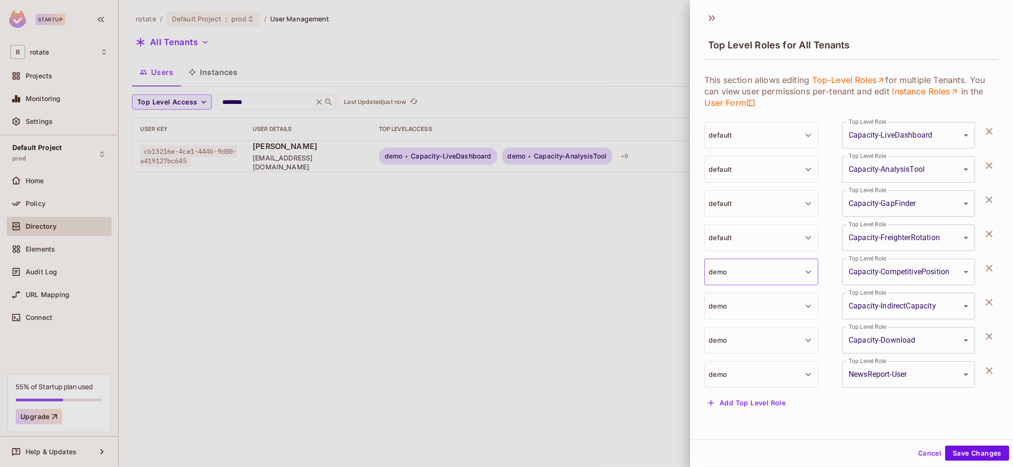
click at [789, 267] on button "demo" at bounding box center [761, 272] width 114 height 27
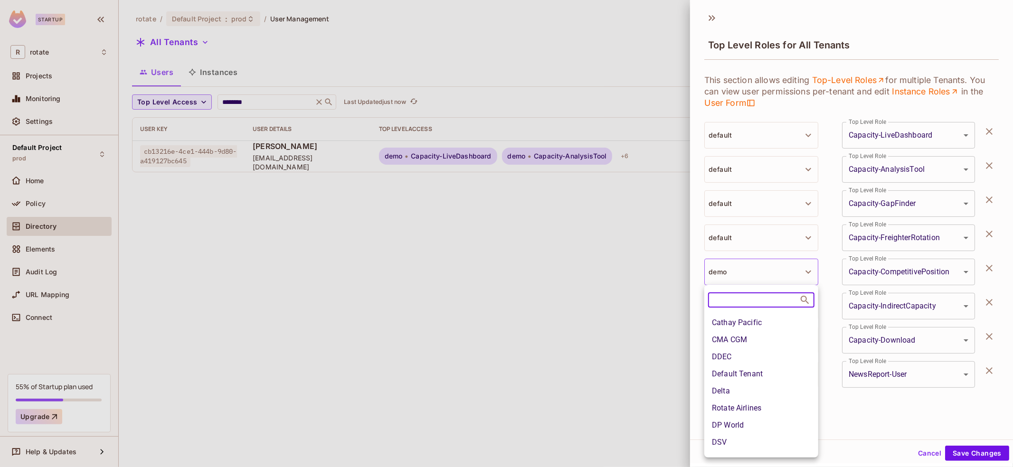
scroll to position [100, 0]
click at [775, 371] on li "Default Tenant" at bounding box center [761, 373] width 114 height 17
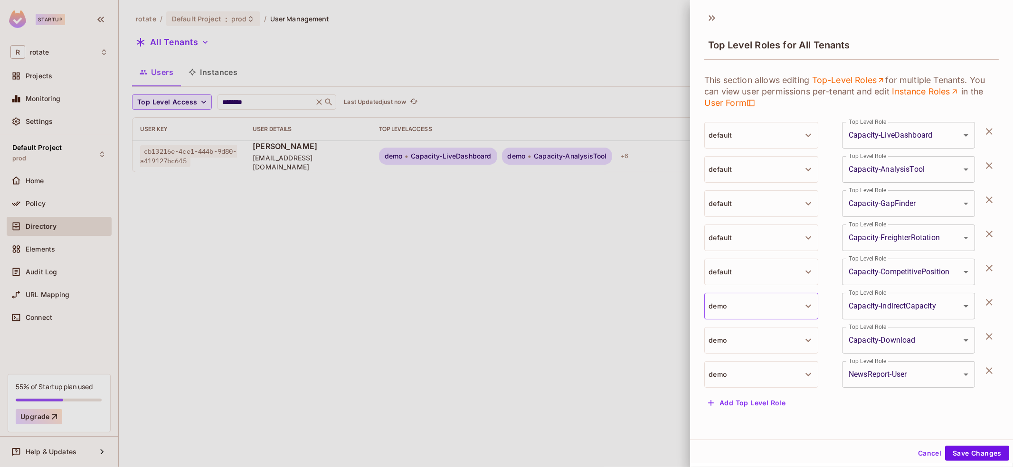
click at [793, 310] on button "demo" at bounding box center [761, 306] width 114 height 27
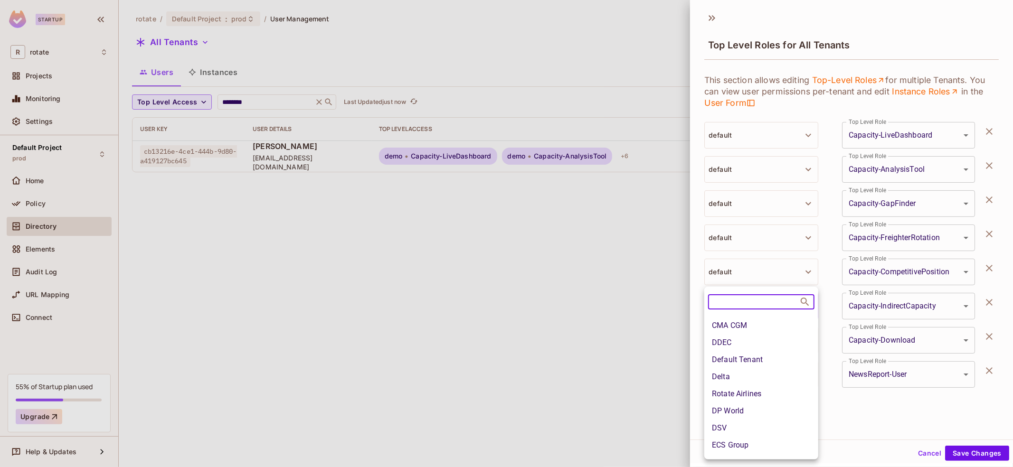
scroll to position [120, 0]
click at [769, 351] on li "Default Tenant" at bounding box center [761, 355] width 114 height 17
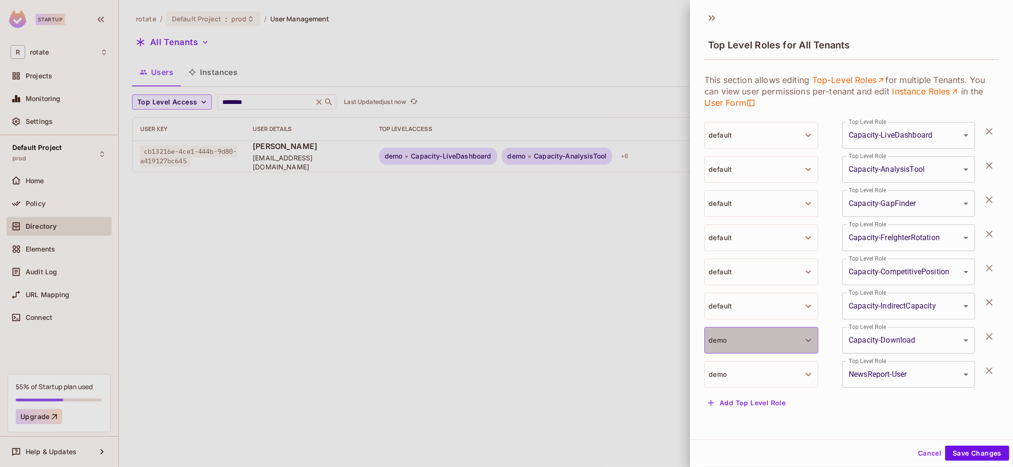
click at [786, 349] on button "demo" at bounding box center [761, 340] width 114 height 27
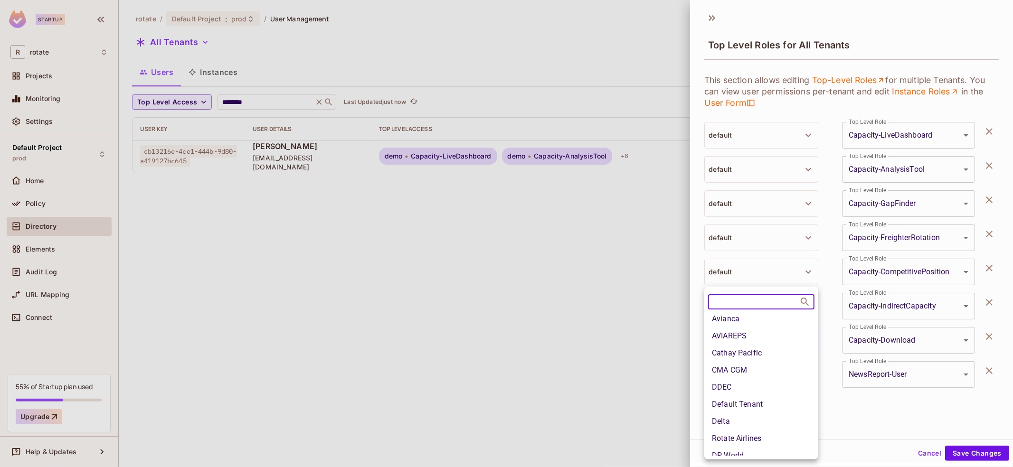
scroll to position [72, 0]
click at [741, 413] on li "Delta" at bounding box center [761, 421] width 114 height 17
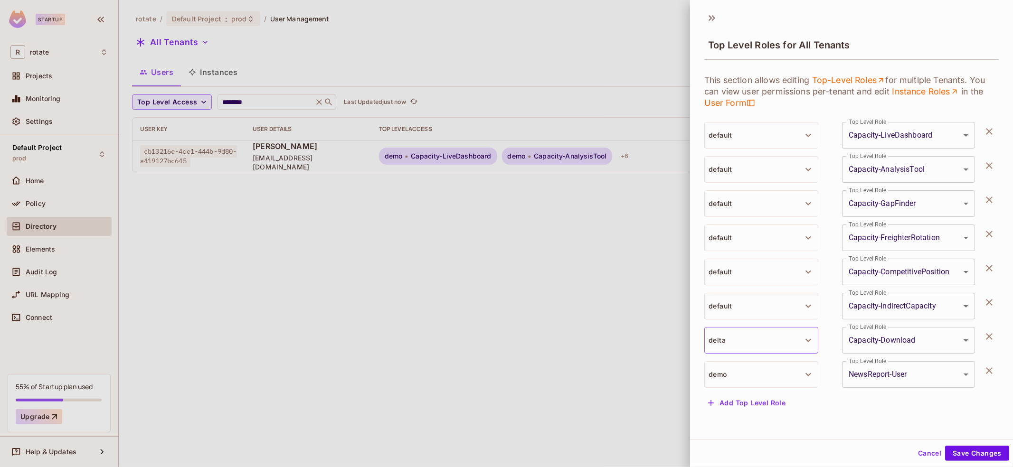
click at [791, 334] on button "delta" at bounding box center [761, 340] width 114 height 27
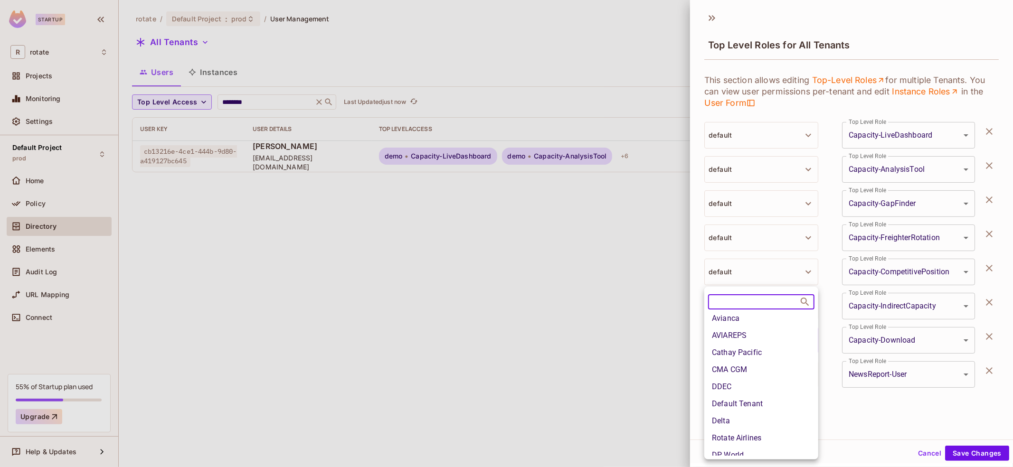
click at [780, 400] on li "Default Tenant" at bounding box center [761, 404] width 114 height 17
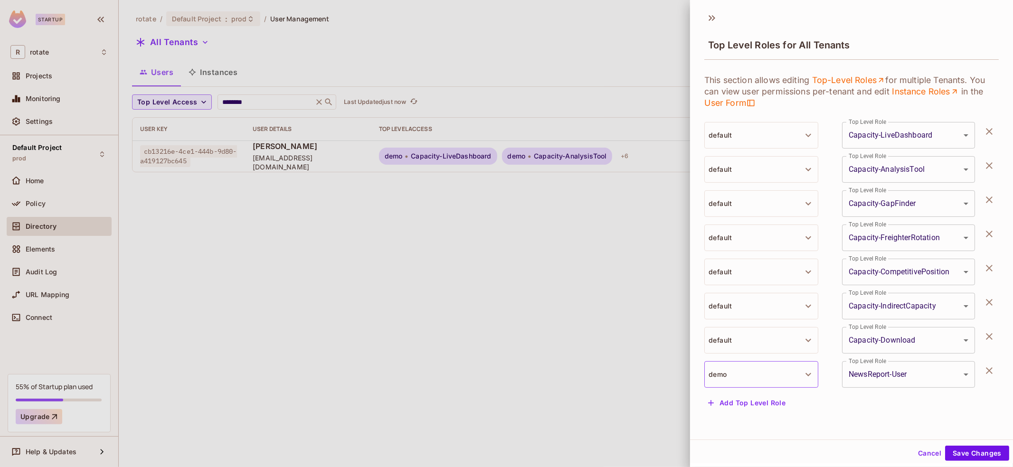
click at [797, 370] on button "demo" at bounding box center [761, 374] width 114 height 27
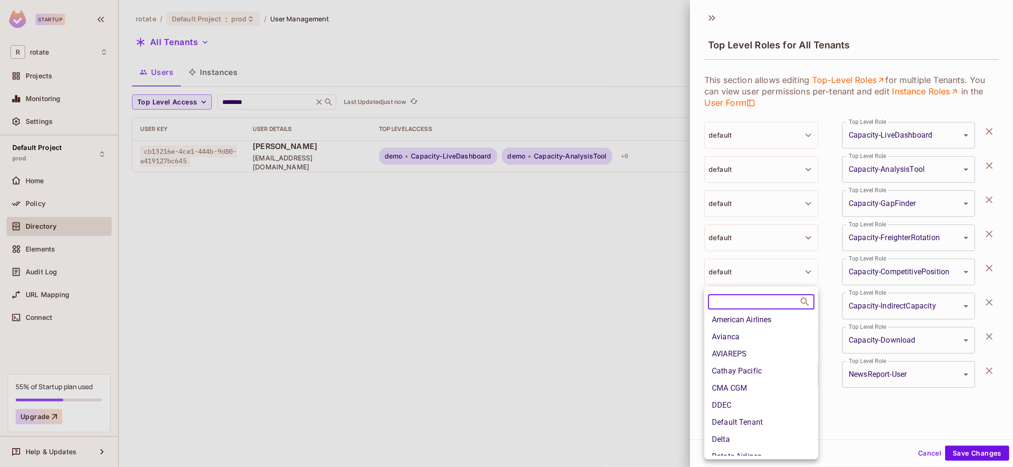
scroll to position [57, 0]
click at [781, 414] on li "Default Tenant" at bounding box center [761, 418] width 114 height 17
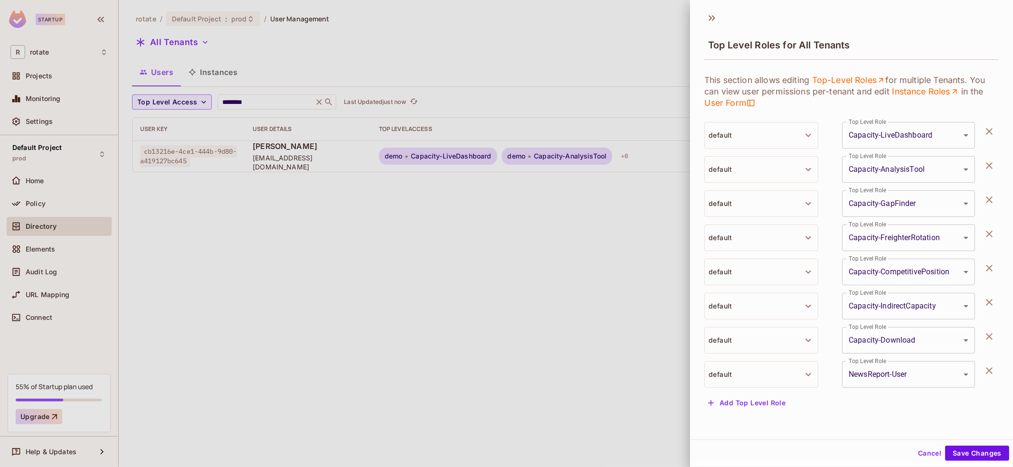
click at [839, 396] on div "Add Top Level Role" at bounding box center [851, 403] width 294 height 15
click at [985, 456] on button "Save Changes" at bounding box center [977, 453] width 64 height 15
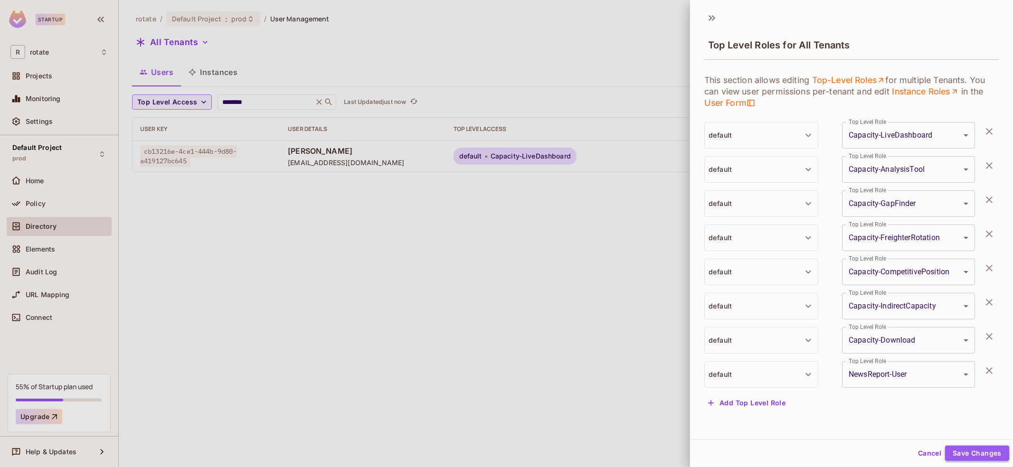
click at [985, 456] on button "Save Changes" at bounding box center [977, 453] width 64 height 15
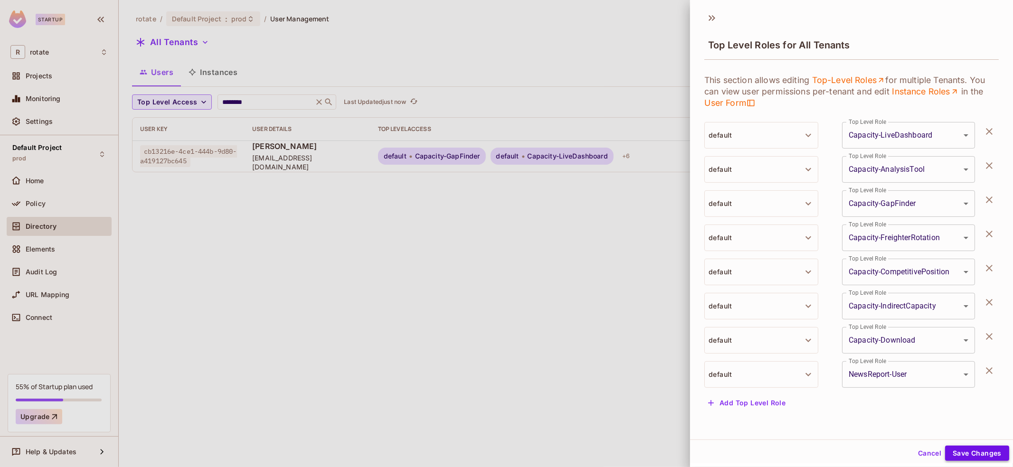
click at [985, 456] on button "Save Changes" at bounding box center [977, 453] width 64 height 15
click at [526, 273] on div at bounding box center [506, 233] width 1013 height 467
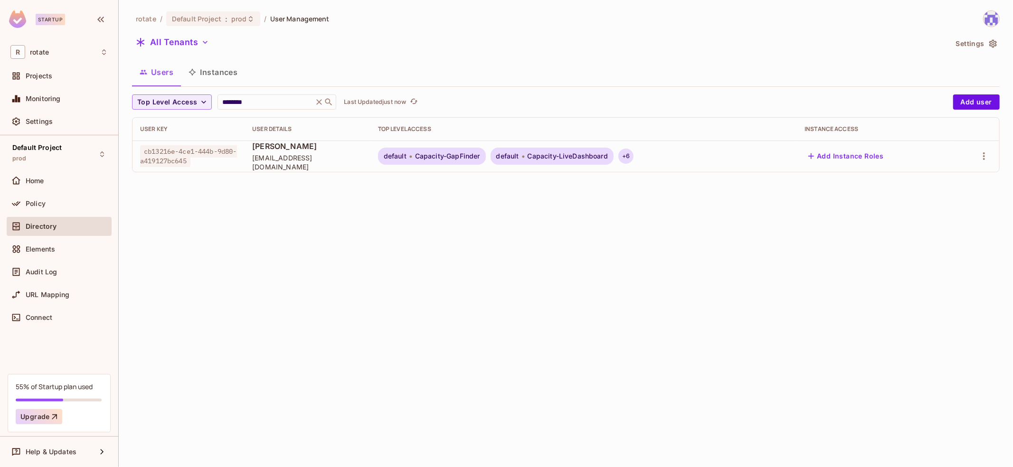
click at [623, 153] on div "+ 6" at bounding box center [625, 156] width 15 height 15
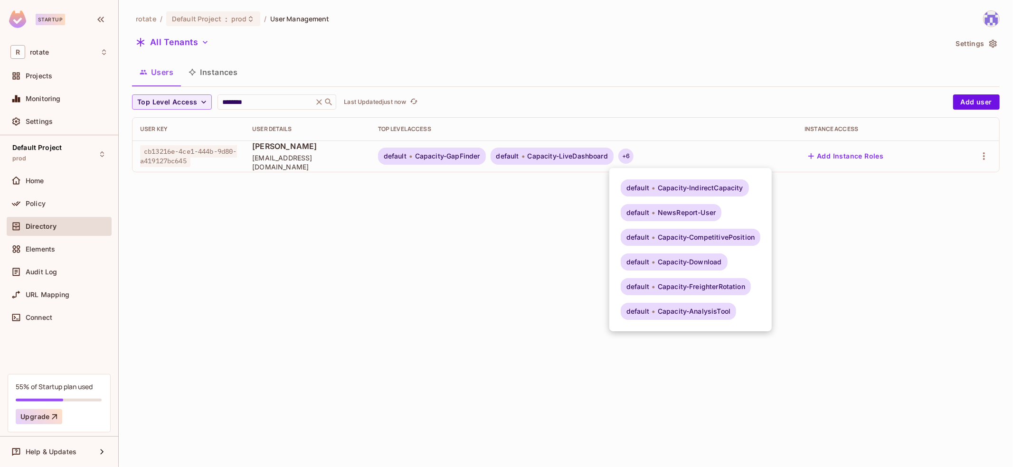
click at [451, 190] on div at bounding box center [506, 233] width 1013 height 467
